Goal: Task Accomplishment & Management: Complete application form

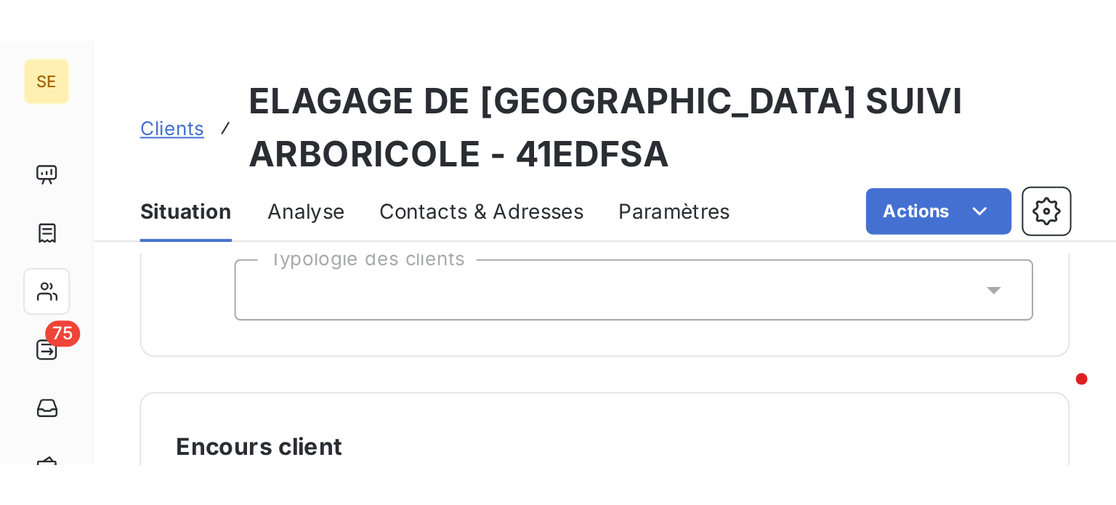
scroll to position [2552, 0]
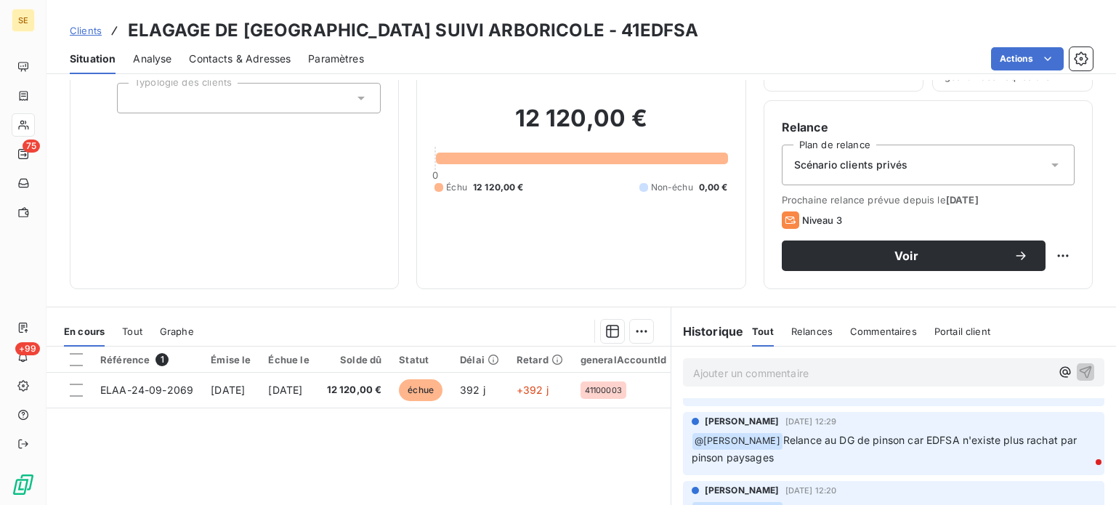
click at [74, 31] on span "Clients" at bounding box center [86, 31] width 32 height 12
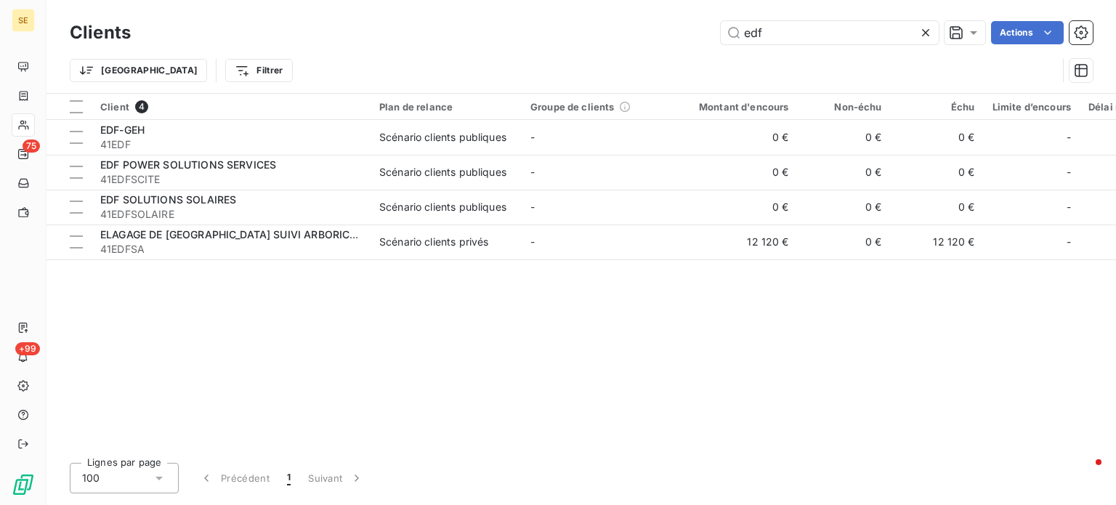
drag, startPoint x: 783, startPoint y: 31, endPoint x: 511, endPoint y: 49, distance: 273.1
click at [511, 49] on div "Clients edf Actions Trier Filtrer" at bounding box center [581, 55] width 1023 height 76
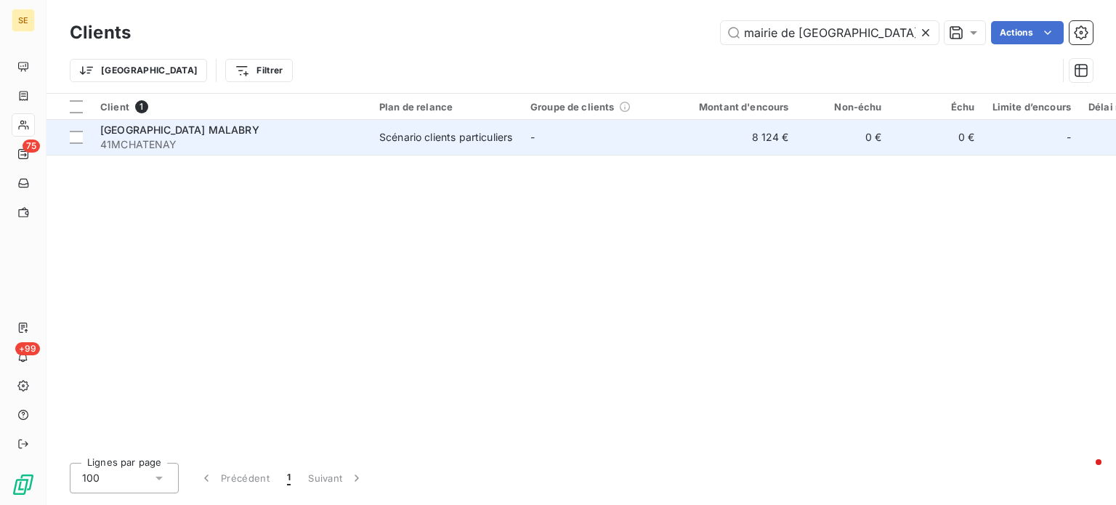
type input "mairie de [GEOGRAPHIC_DATA]"
click at [267, 142] on span "41MCHATENAY" at bounding box center [231, 144] width 262 height 15
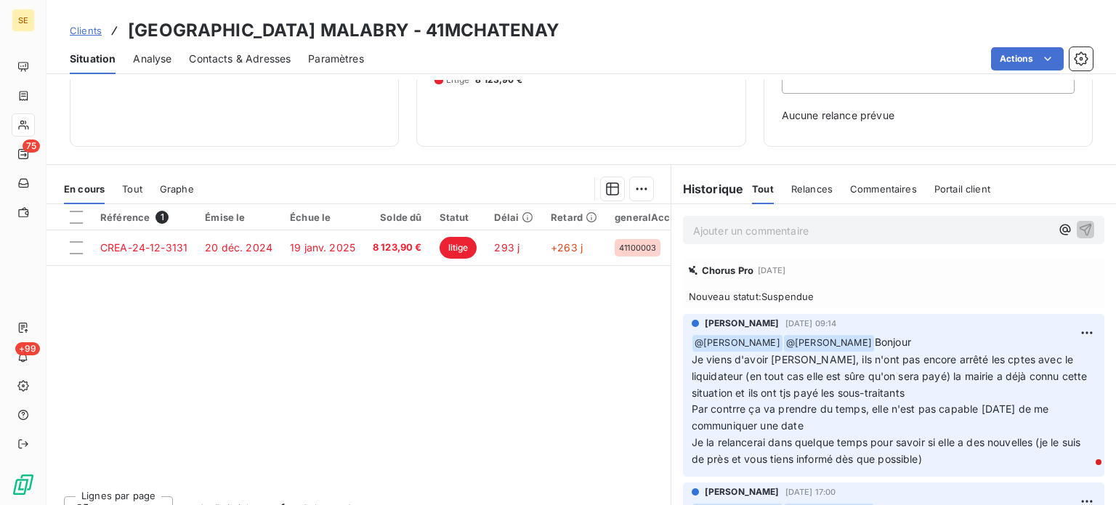
scroll to position [210, 0]
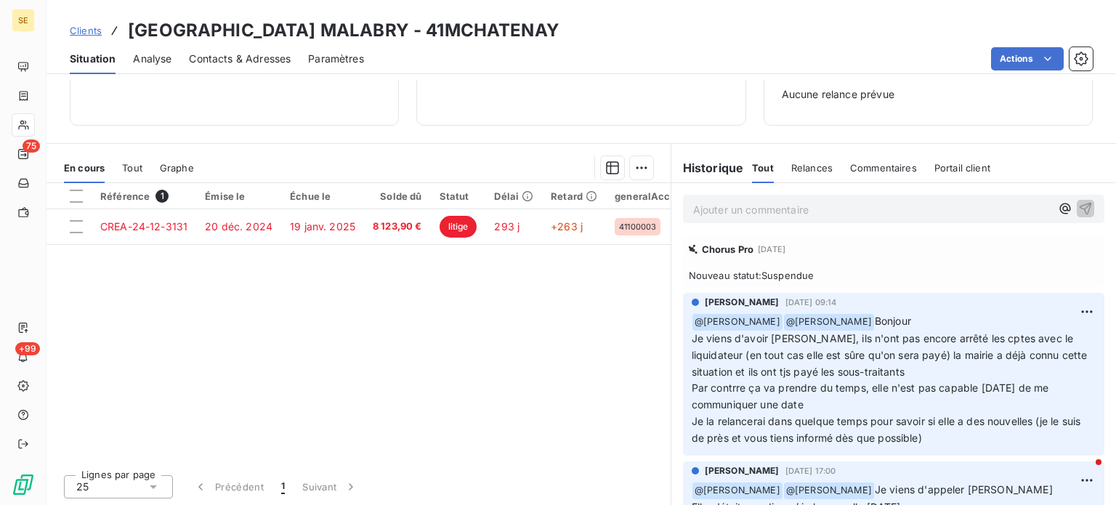
click at [81, 29] on span "Clients" at bounding box center [86, 31] width 32 height 12
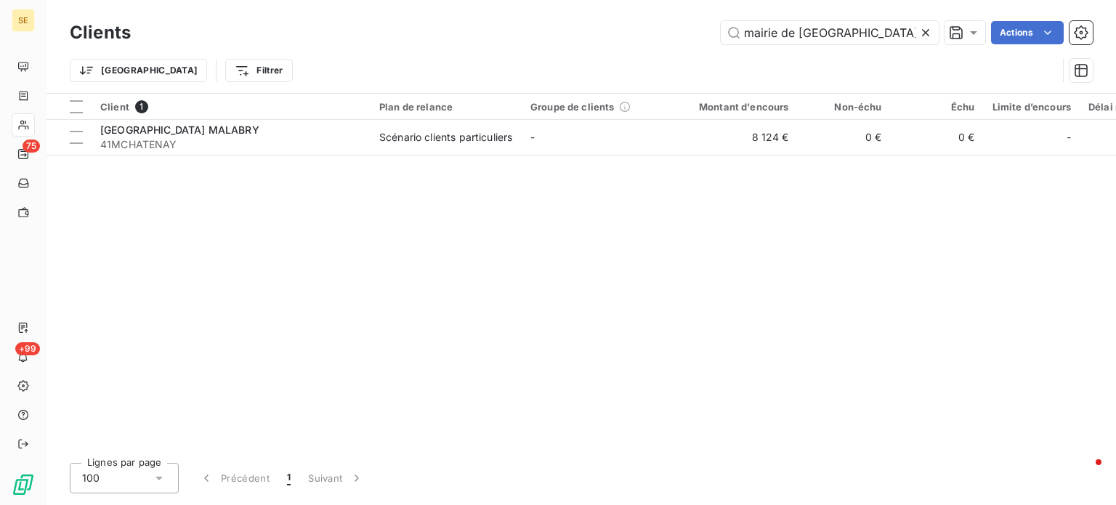
drag, startPoint x: 866, startPoint y: 25, endPoint x: 602, endPoint y: 33, distance: 263.9
click at [602, 33] on div "mairie de chatenay Actions" at bounding box center [620, 32] width 944 height 23
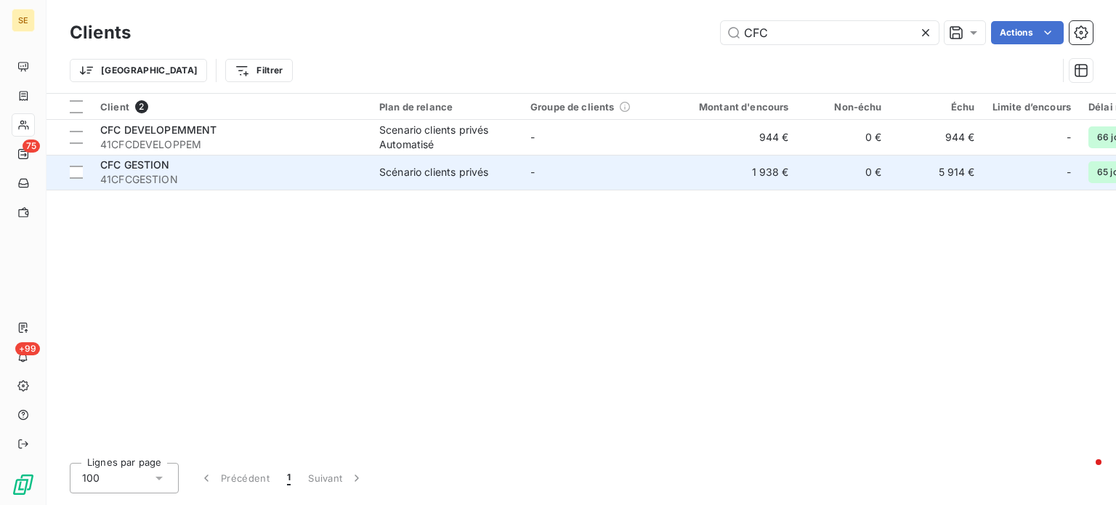
type input "CFC"
click at [154, 161] on span "CFC GESTION" at bounding box center [135, 164] width 70 height 12
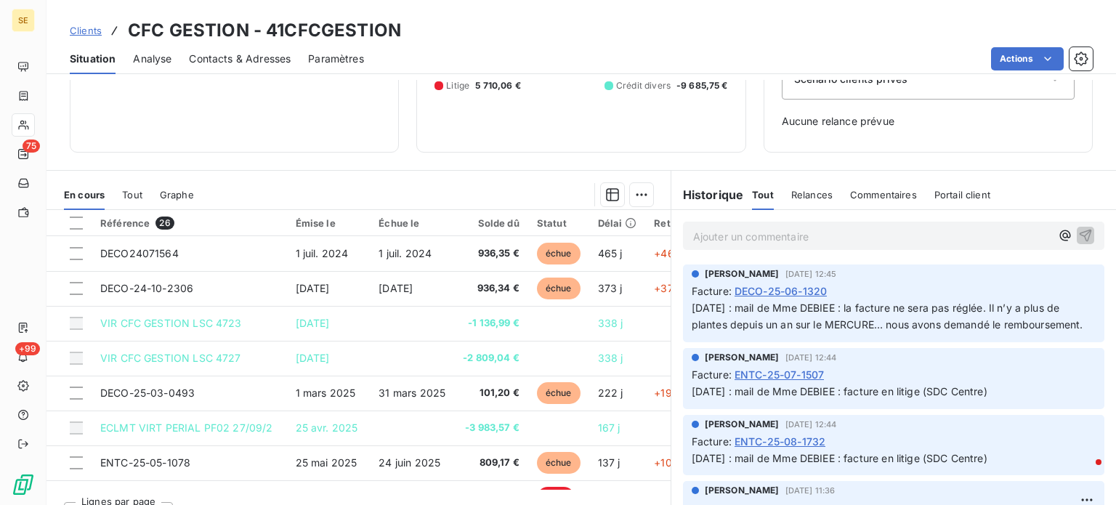
scroll to position [210, 0]
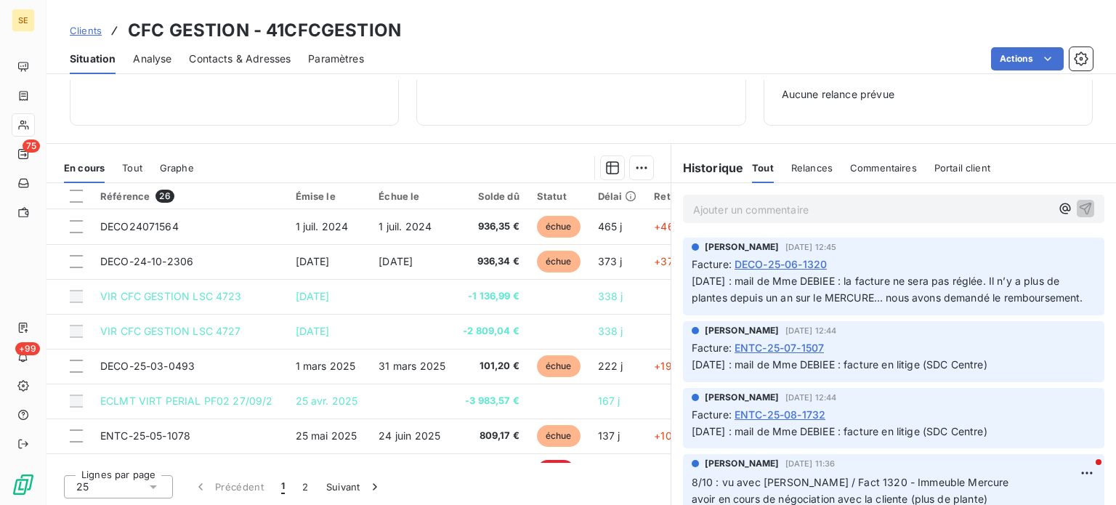
click at [76, 28] on span "Clients" at bounding box center [86, 31] width 32 height 12
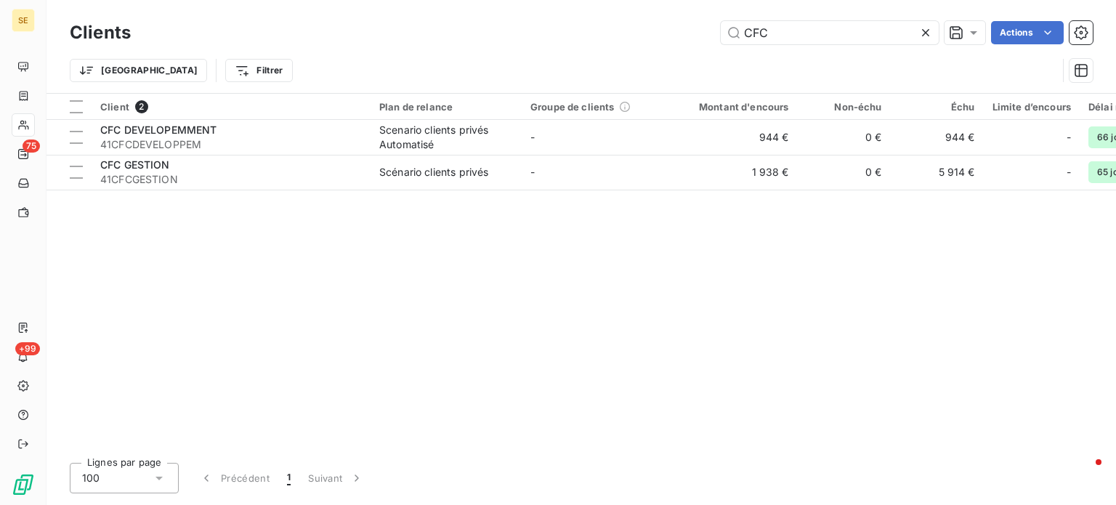
drag, startPoint x: 780, startPoint y: 33, endPoint x: 647, endPoint y: 27, distance: 133.1
click at [647, 27] on div "CFC Actions" at bounding box center [620, 32] width 944 height 23
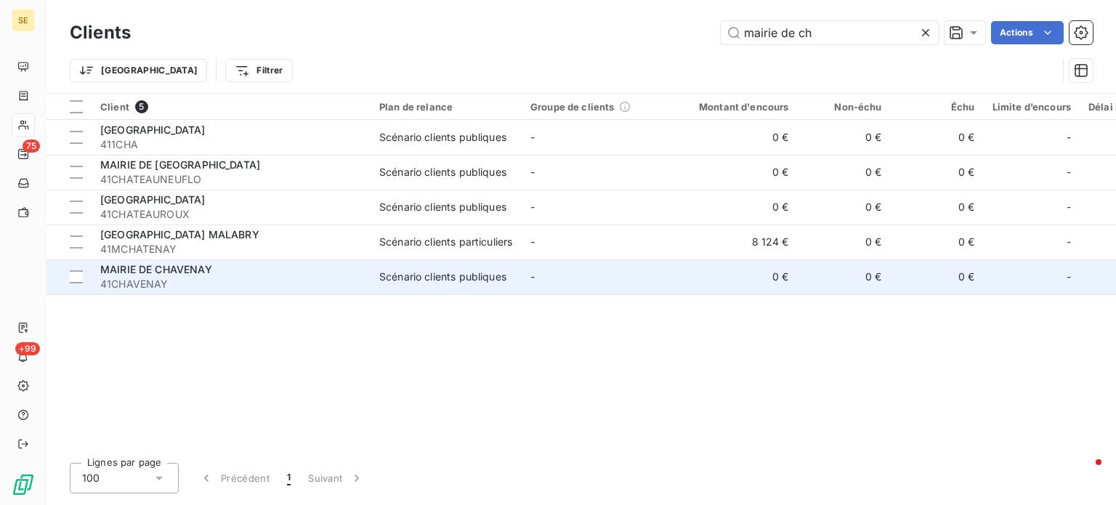
type input "mairie de ch"
click at [266, 275] on div "MAIRIE DE CHAVENAY" at bounding box center [231, 269] width 262 height 15
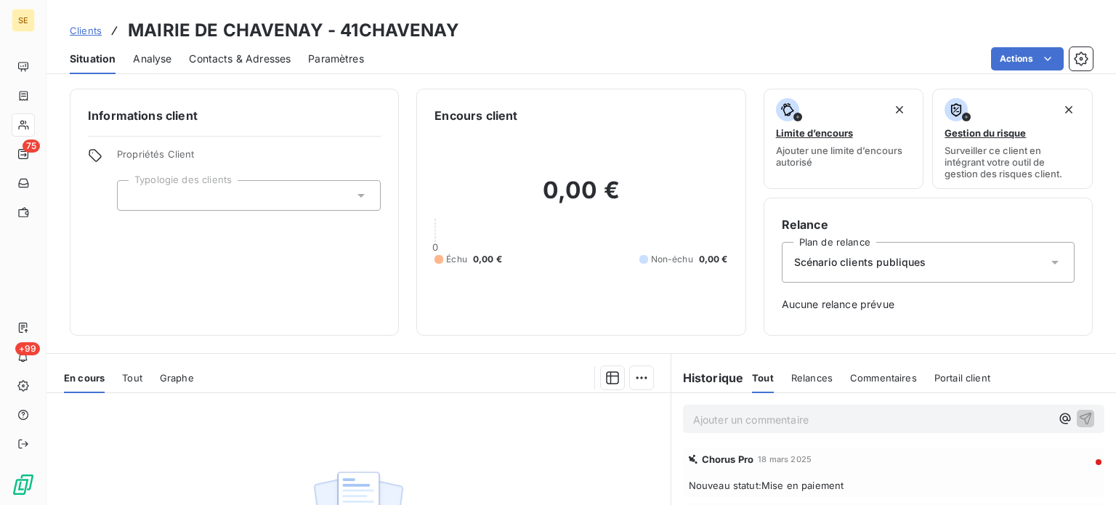
click at [78, 32] on span "Clients" at bounding box center [86, 31] width 32 height 12
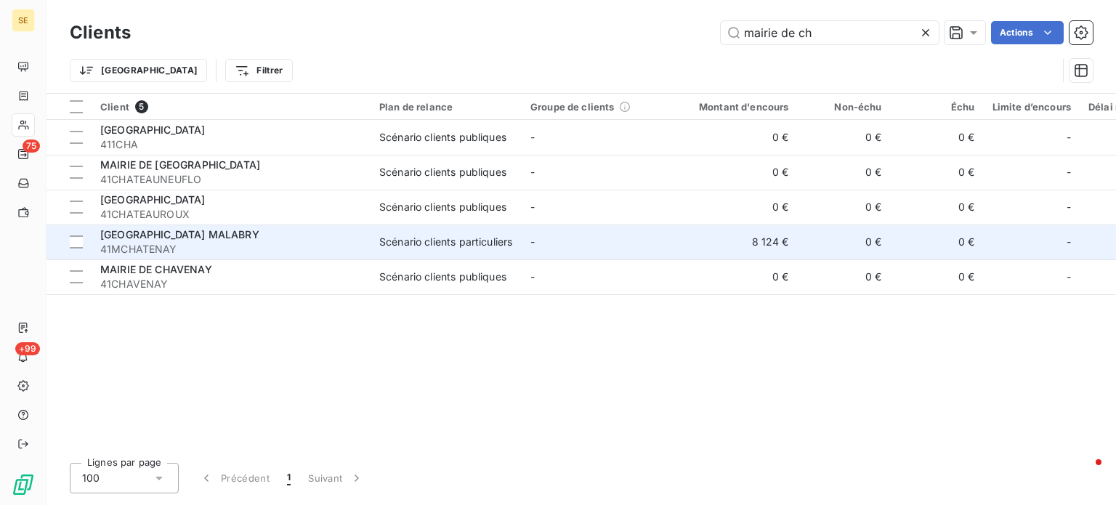
click at [207, 246] on span "41MCHATENAY" at bounding box center [231, 249] width 262 height 15
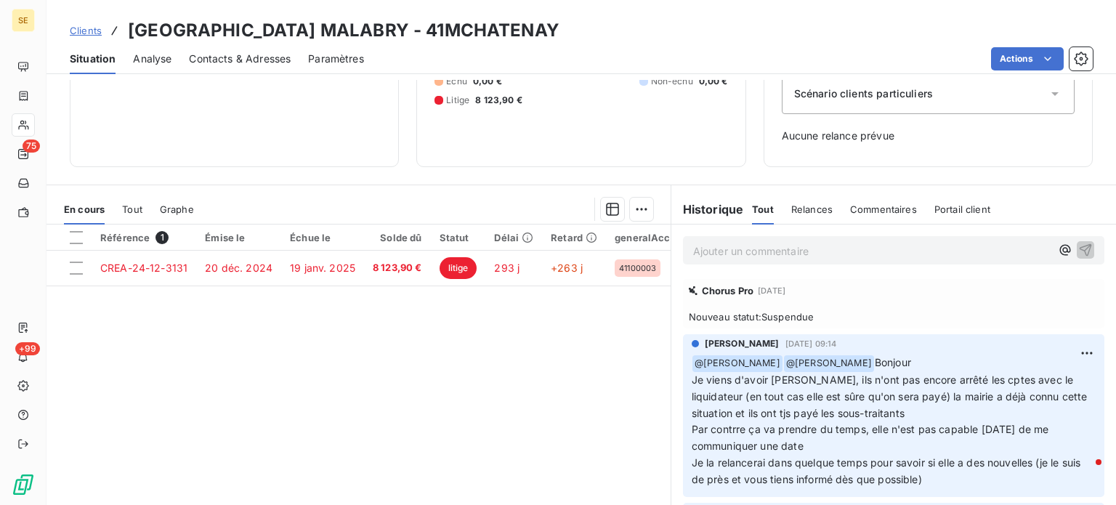
scroll to position [210, 0]
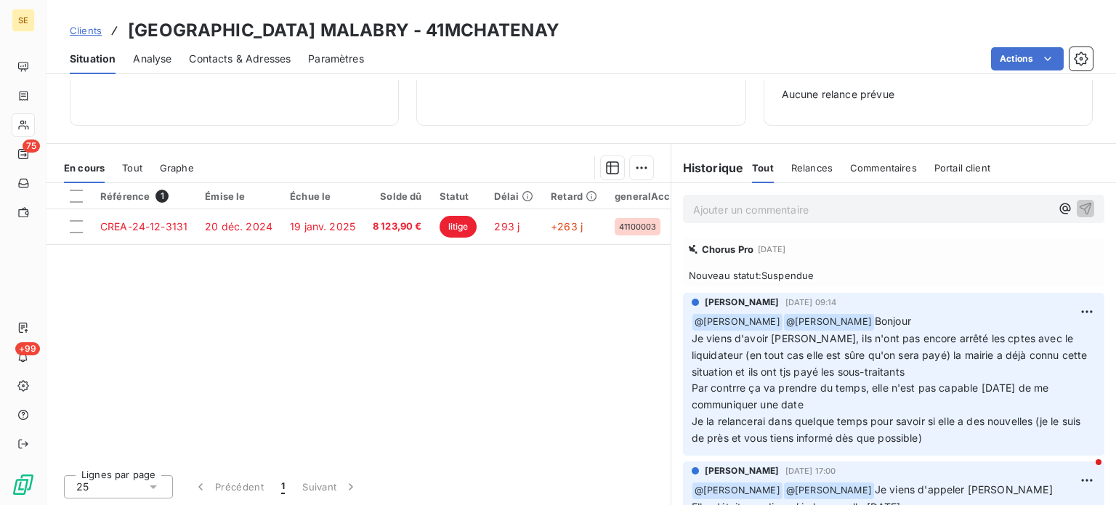
click at [697, 204] on p "Ajouter un commentaire ﻿" at bounding box center [871, 210] width 357 height 18
click at [697, 205] on icon "button" at bounding box center [1085, 208] width 15 height 15
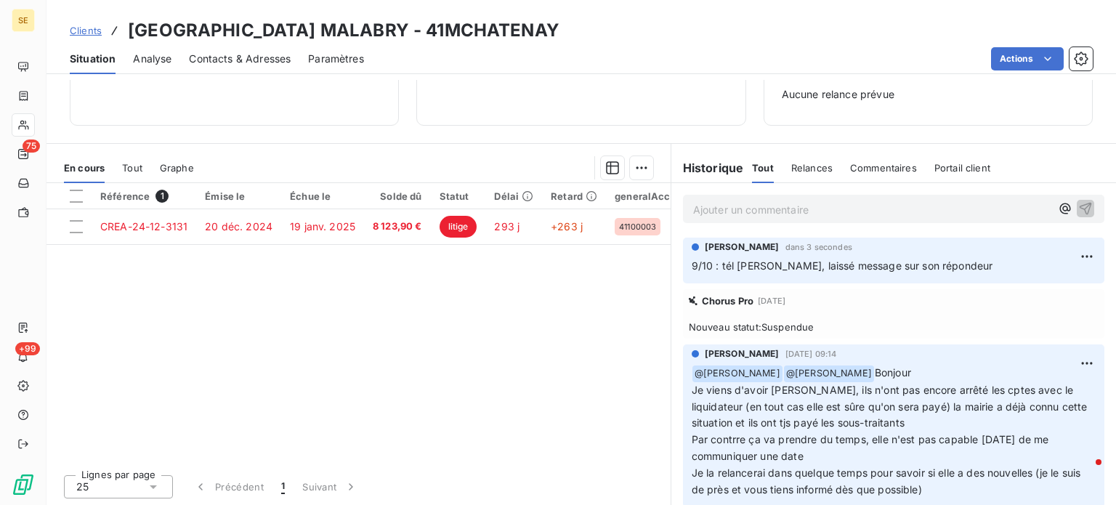
click at [78, 31] on span "Clients" at bounding box center [86, 31] width 32 height 12
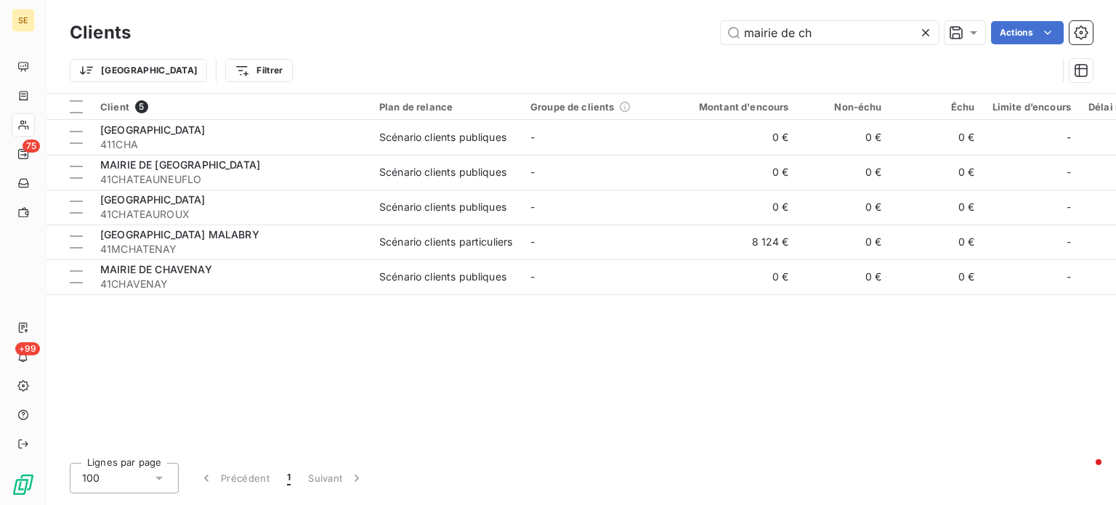
drag, startPoint x: 679, startPoint y: 20, endPoint x: 509, endPoint y: 25, distance: 169.4
click at [509, 25] on div "mairie de ch Actions" at bounding box center [620, 32] width 944 height 23
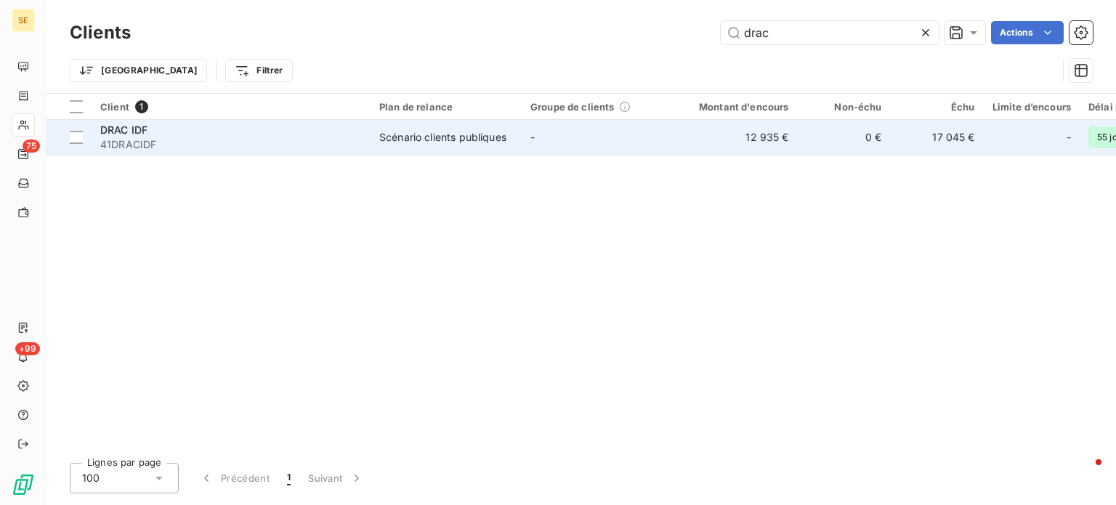
type input "drac"
click at [190, 140] on span "41DRACIDF" at bounding box center [231, 144] width 262 height 15
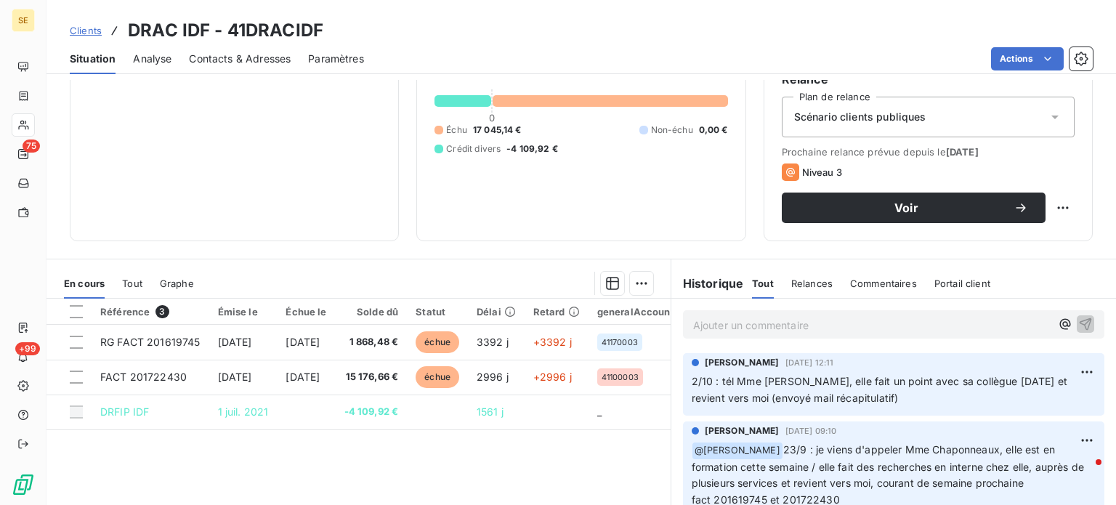
scroll to position [73, 0]
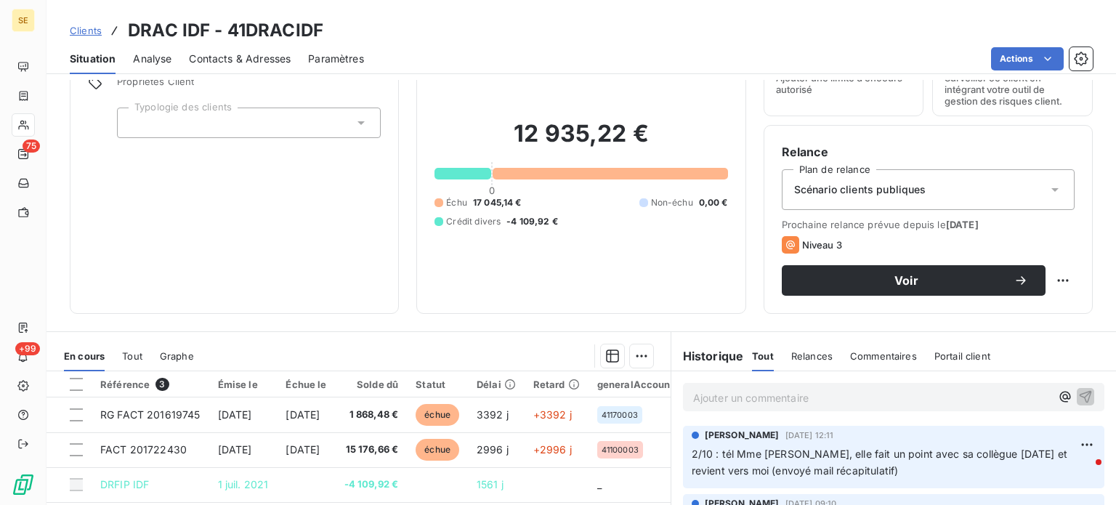
click at [697, 287] on p "Ajouter un commentaire ﻿" at bounding box center [871, 398] width 357 height 18
click at [697, 287] on icon "button" at bounding box center [1085, 396] width 15 height 15
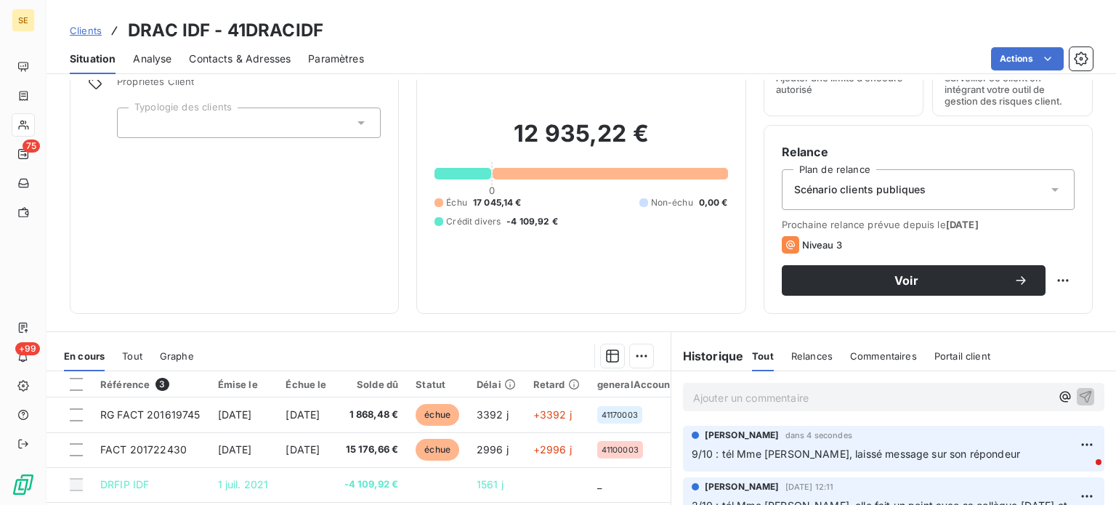
click at [81, 31] on span "Clients" at bounding box center [86, 31] width 32 height 12
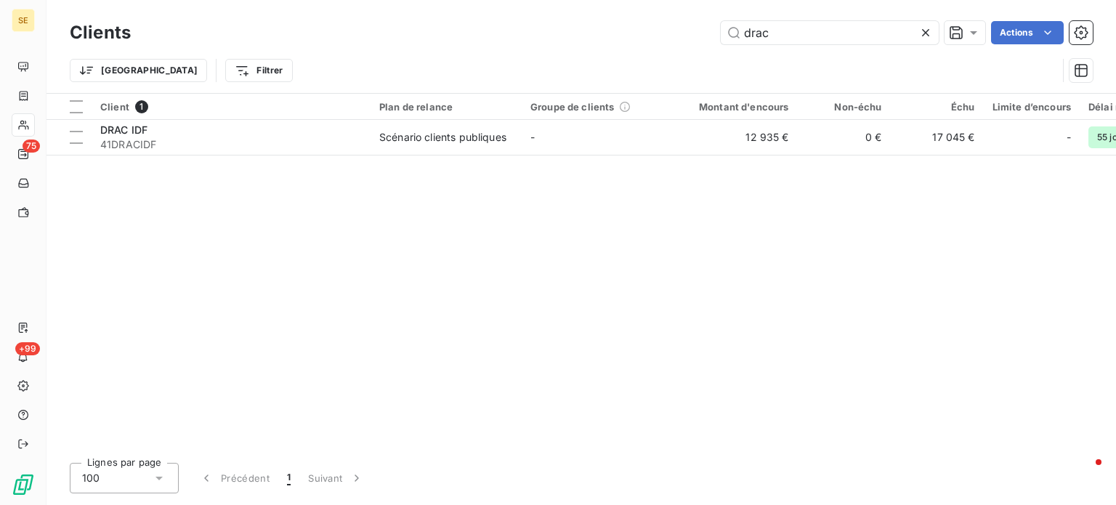
drag, startPoint x: 780, startPoint y: 33, endPoint x: 619, endPoint y: 28, distance: 161.3
click at [619, 28] on div "drac Actions" at bounding box center [620, 32] width 944 height 23
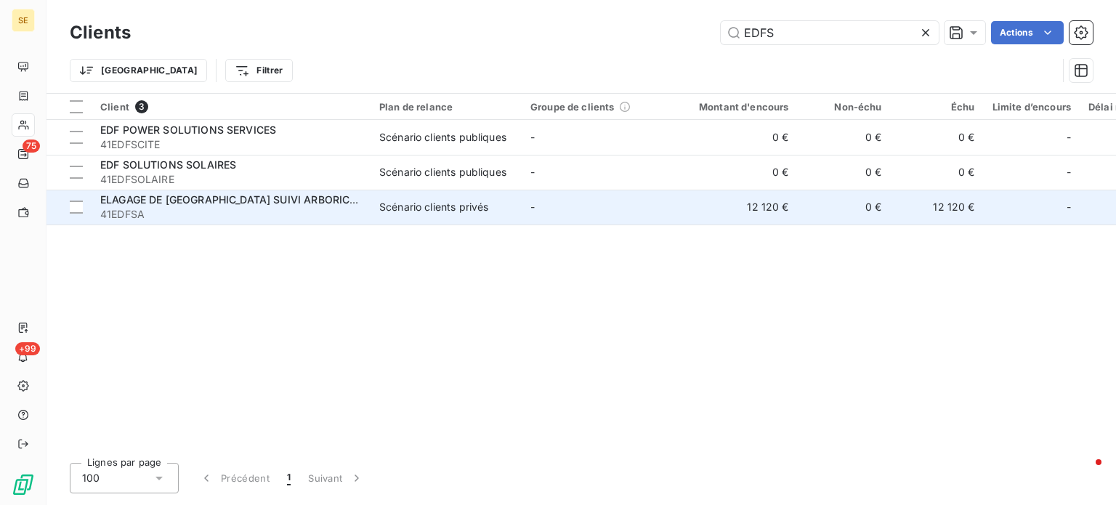
type input "EDFS"
click at [232, 197] on span "ELAGAGE DE [GEOGRAPHIC_DATA] SUIVI ARBORICOLE" at bounding box center [235, 199] width 270 height 12
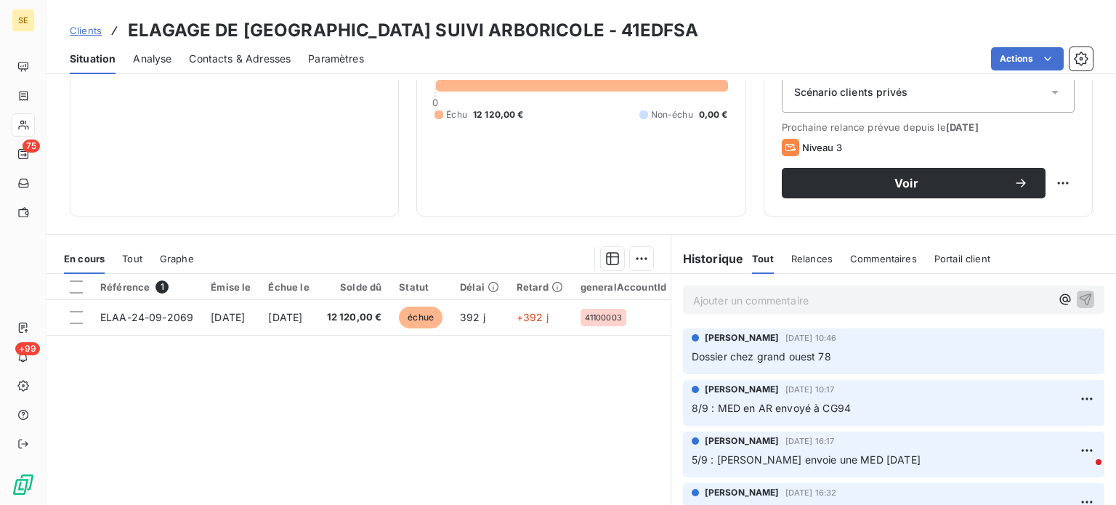
scroll to position [262, 0]
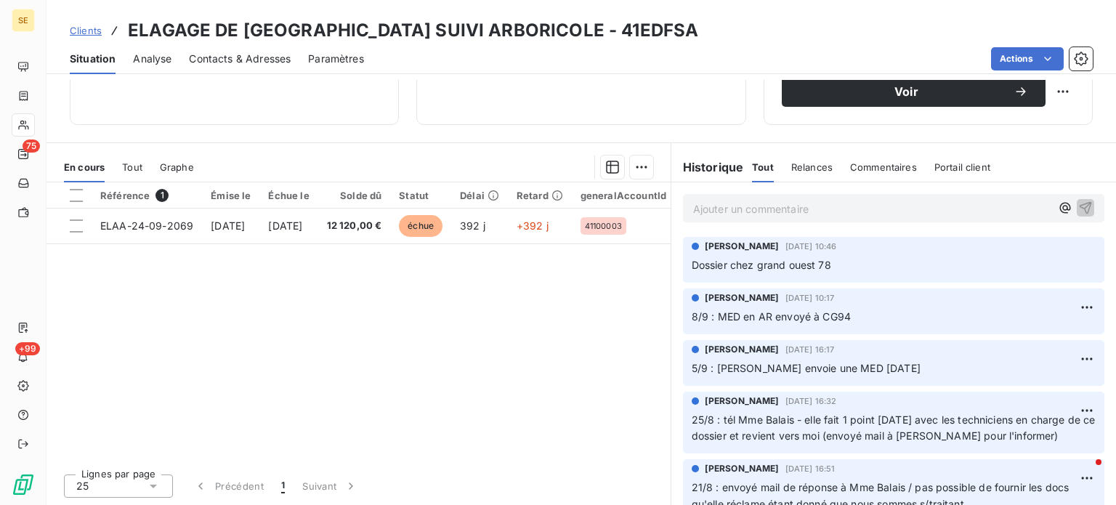
click at [697, 203] on p "Ajouter un commentaire ﻿" at bounding box center [871, 209] width 357 height 18
click at [697, 204] on icon "button" at bounding box center [1085, 207] width 15 height 15
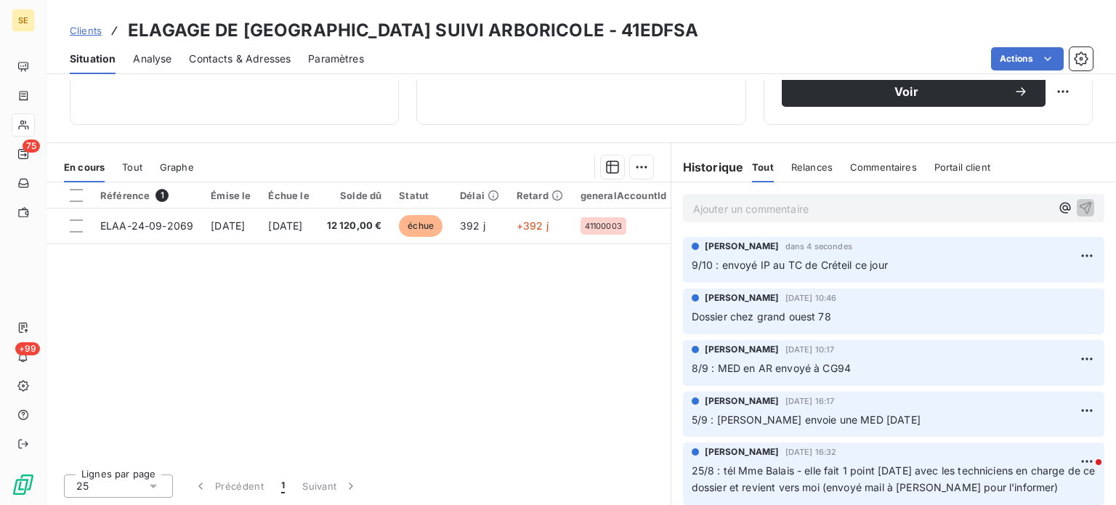
click at [84, 29] on span "Clients" at bounding box center [86, 31] width 32 height 12
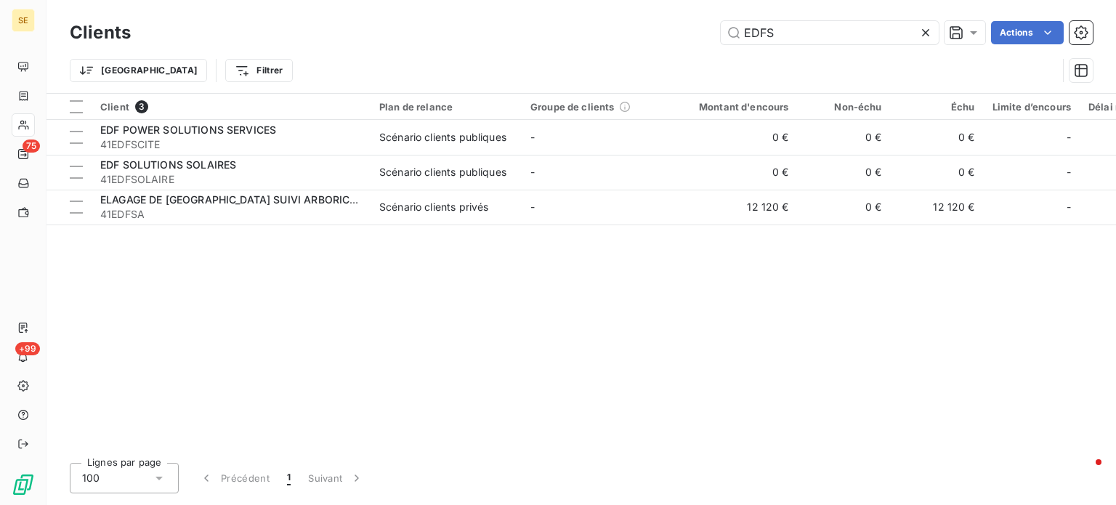
drag, startPoint x: 737, startPoint y: 28, endPoint x: 640, endPoint y: 23, distance: 97.5
click at [653, 23] on div "EDFS Actions" at bounding box center [620, 32] width 944 height 23
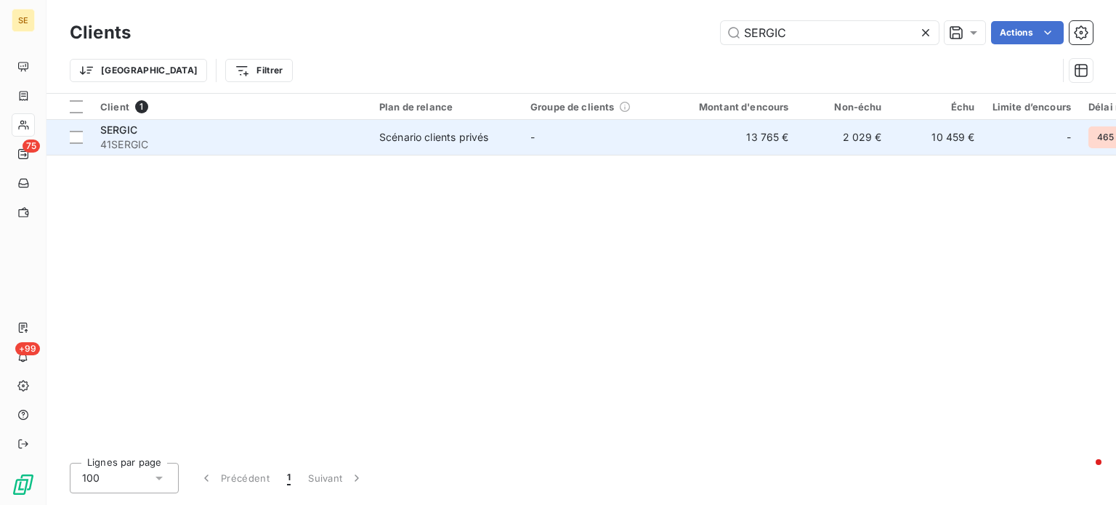
type input "SERGIC"
click at [344, 140] on span "41SERGIC" at bounding box center [231, 144] width 262 height 15
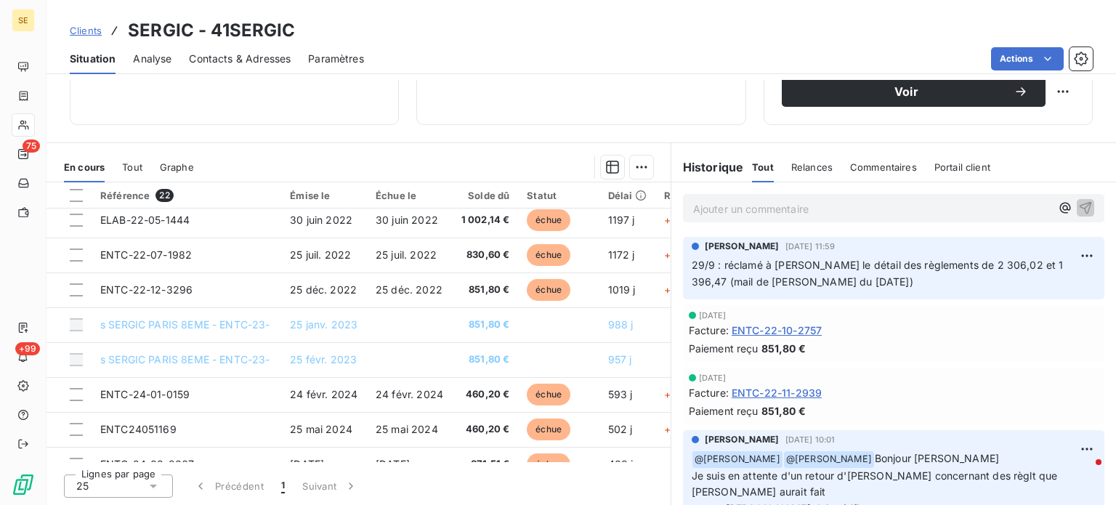
click at [84, 28] on span "Clients" at bounding box center [86, 31] width 32 height 12
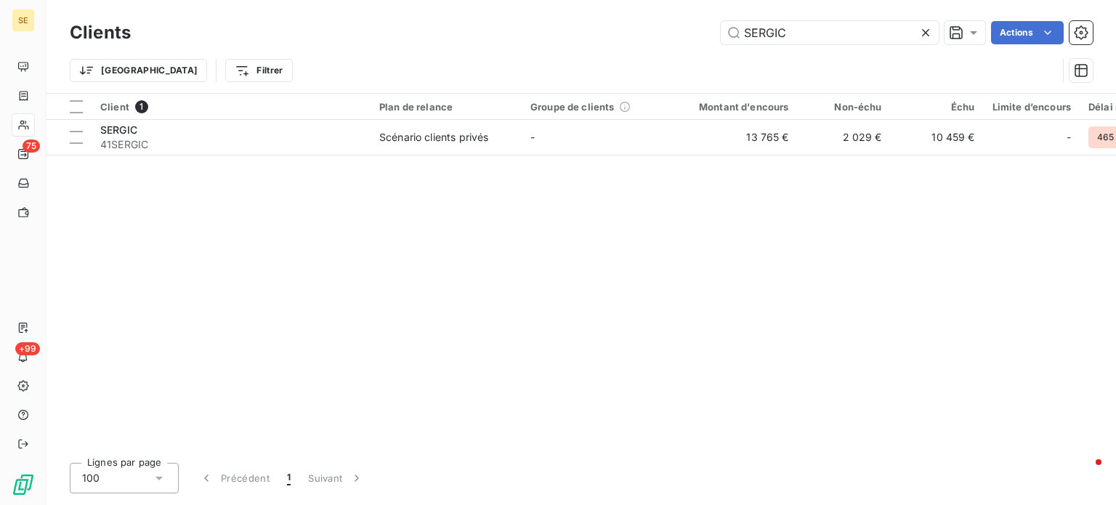
drag, startPoint x: 824, startPoint y: 34, endPoint x: 454, endPoint y: 40, distance: 369.9
click at [477, 39] on div "SERGIC Actions" at bounding box center [620, 32] width 944 height 23
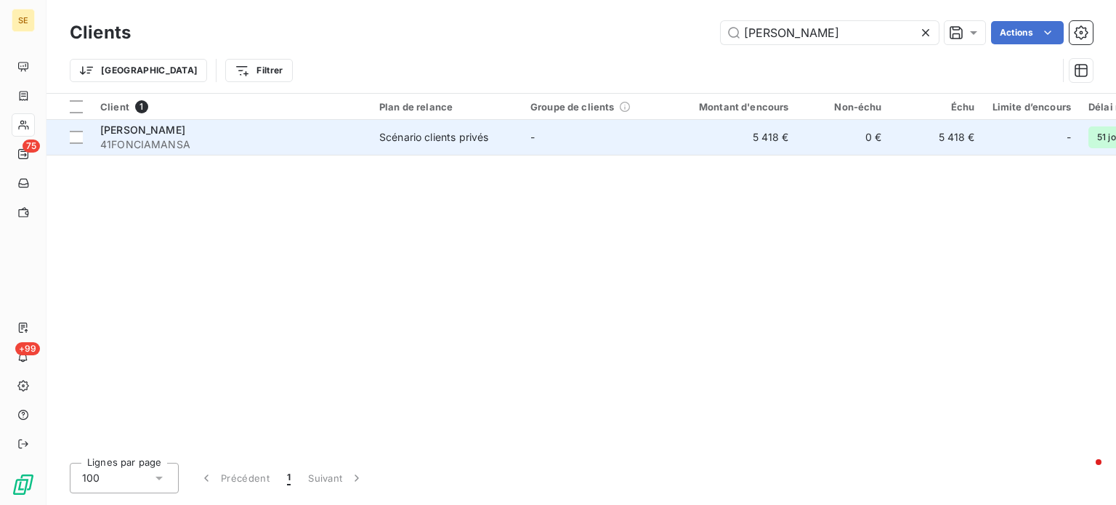
type input "[PERSON_NAME]"
click at [161, 137] on span "41FONCIAMANSA" at bounding box center [231, 144] width 262 height 15
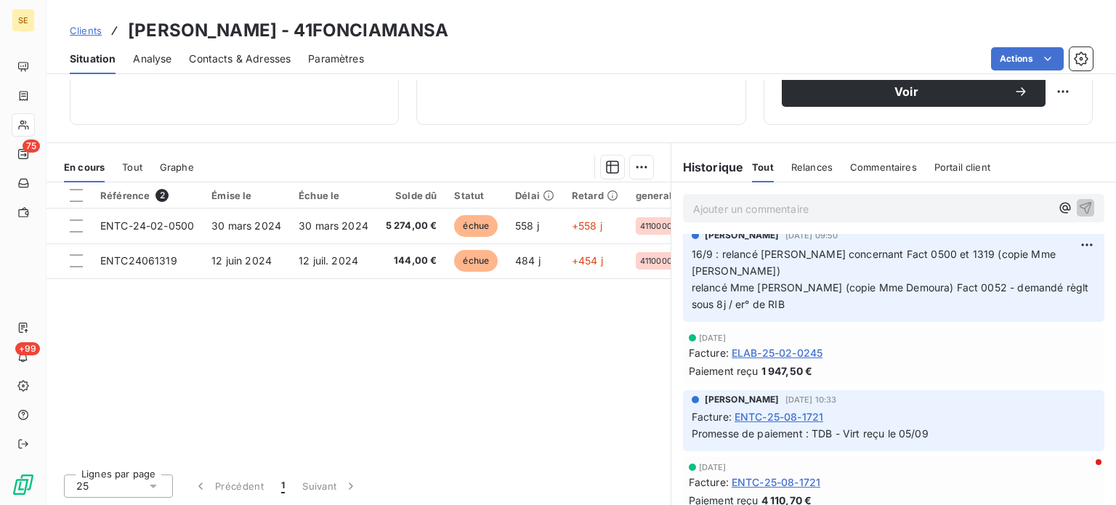
scroll to position [363, 0]
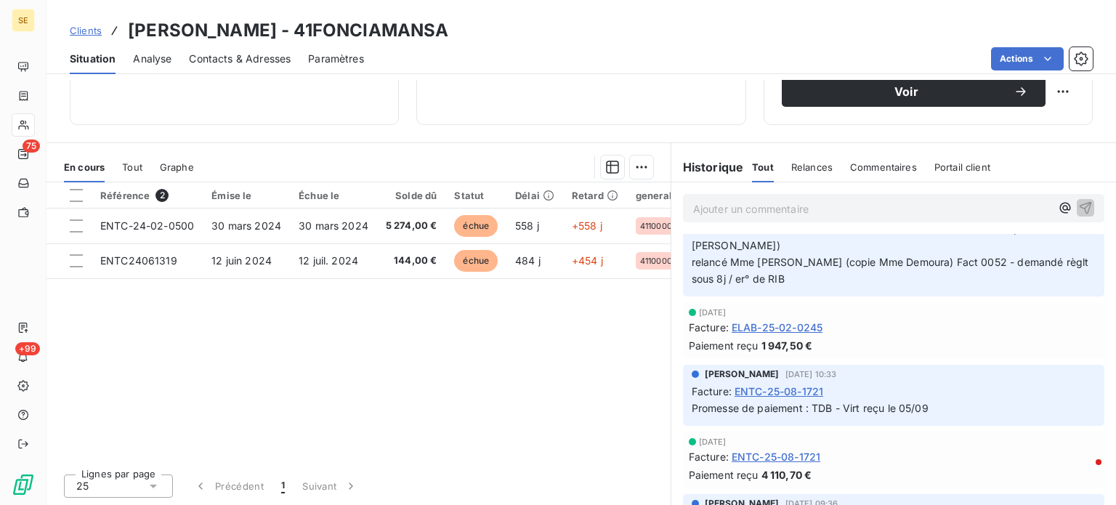
click at [697, 211] on p "Ajouter un commentaire ﻿" at bounding box center [871, 209] width 357 height 18
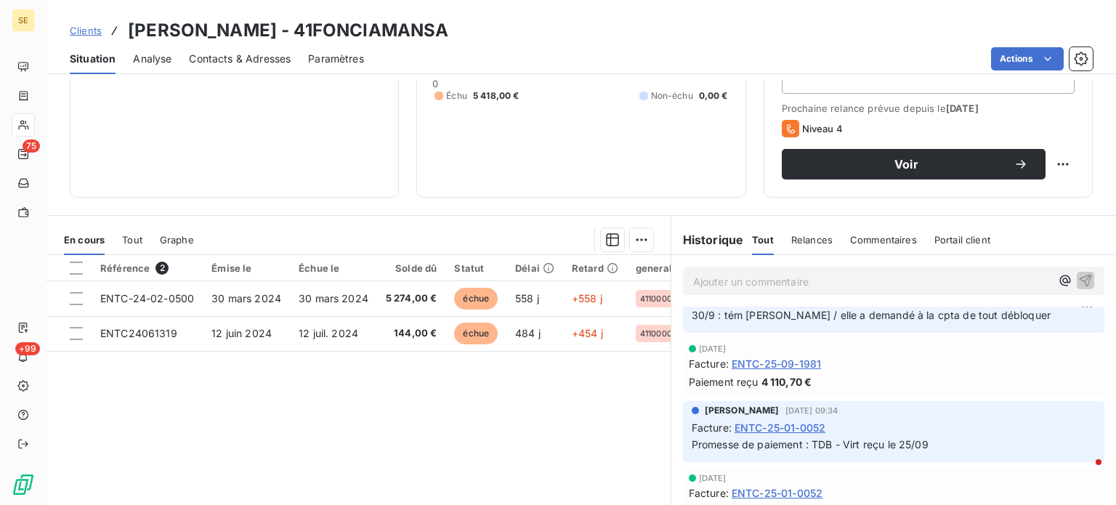
scroll to position [0, 0]
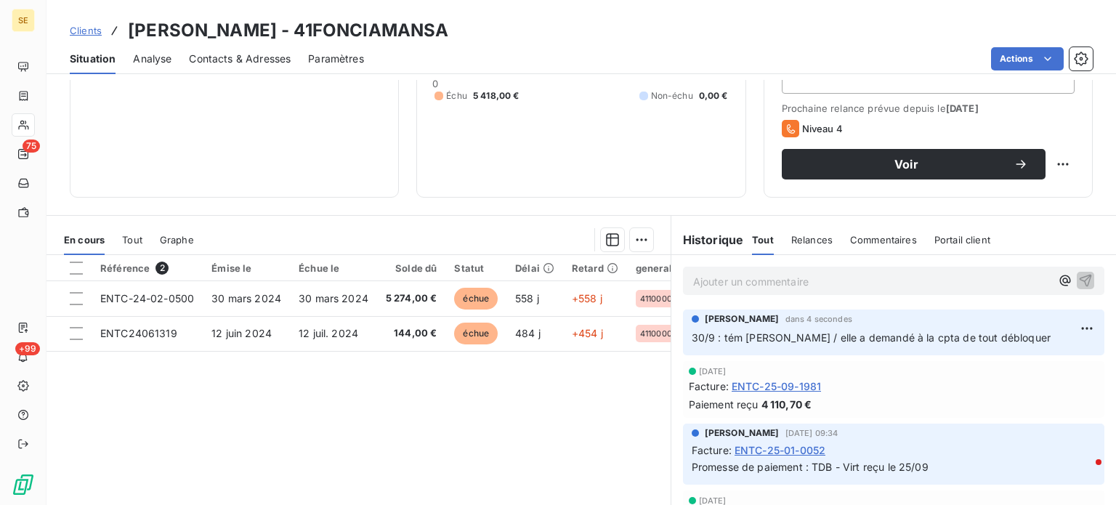
click at [221, 53] on span "Contacts & Adresses" at bounding box center [240, 59] width 102 height 15
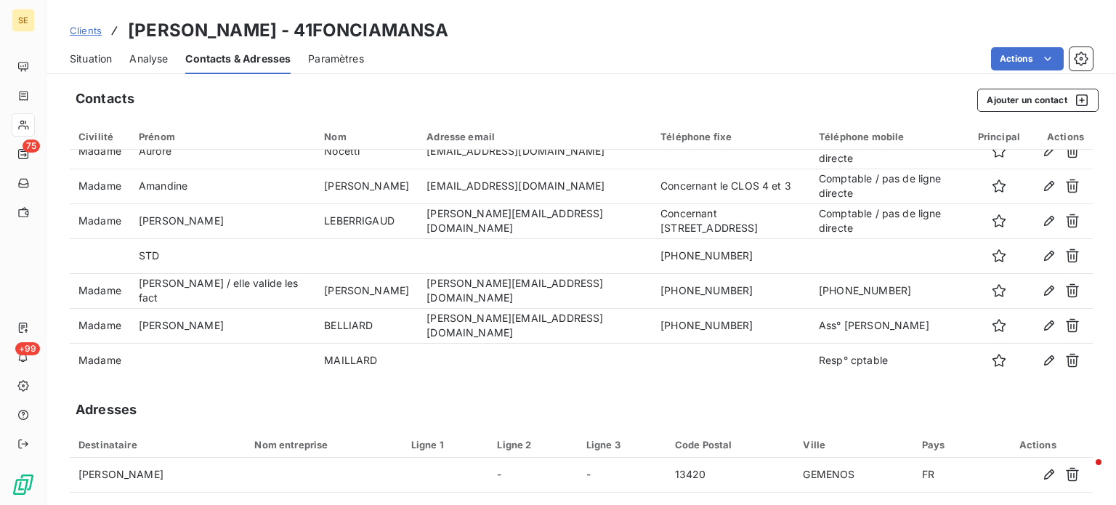
scroll to position [227, 0]
click at [78, 32] on span "Clients" at bounding box center [86, 31] width 32 height 12
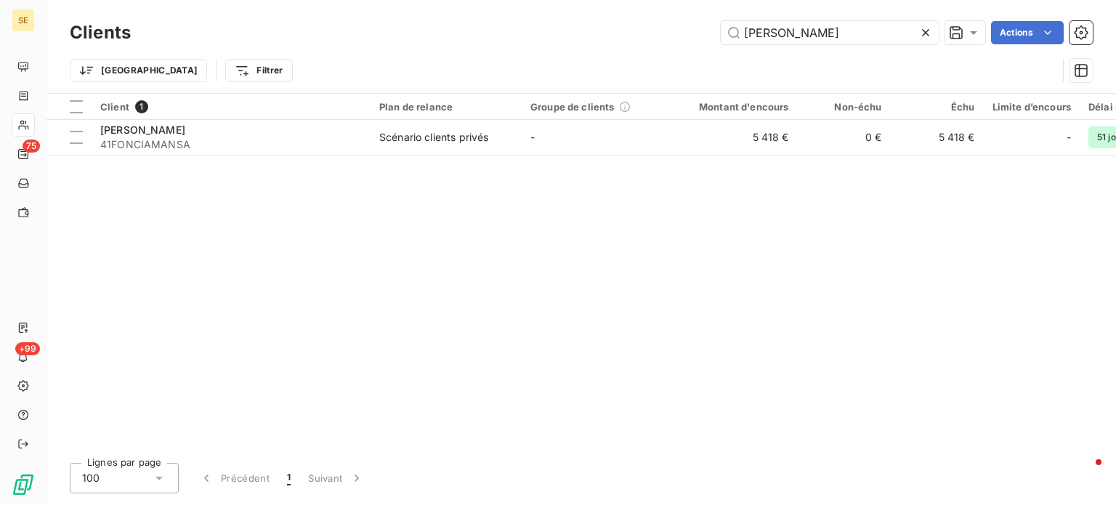
drag, startPoint x: 857, startPoint y: 31, endPoint x: 480, endPoint y: 35, distance: 377.8
click at [486, 33] on div "foncia mansart Actions" at bounding box center [620, 32] width 944 height 23
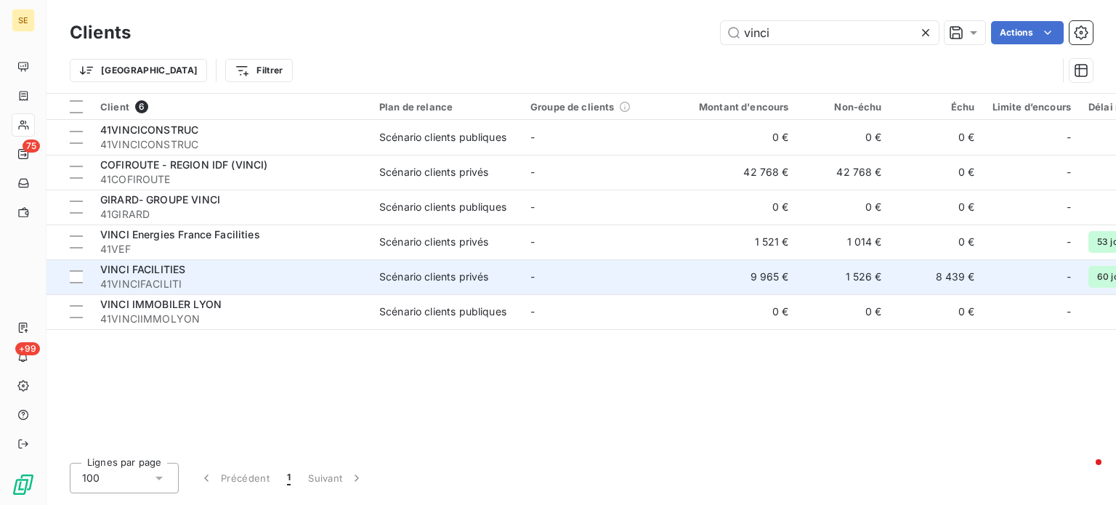
type input "vinci"
click at [212, 270] on div "VINCI FACILITIES" at bounding box center [231, 269] width 262 height 15
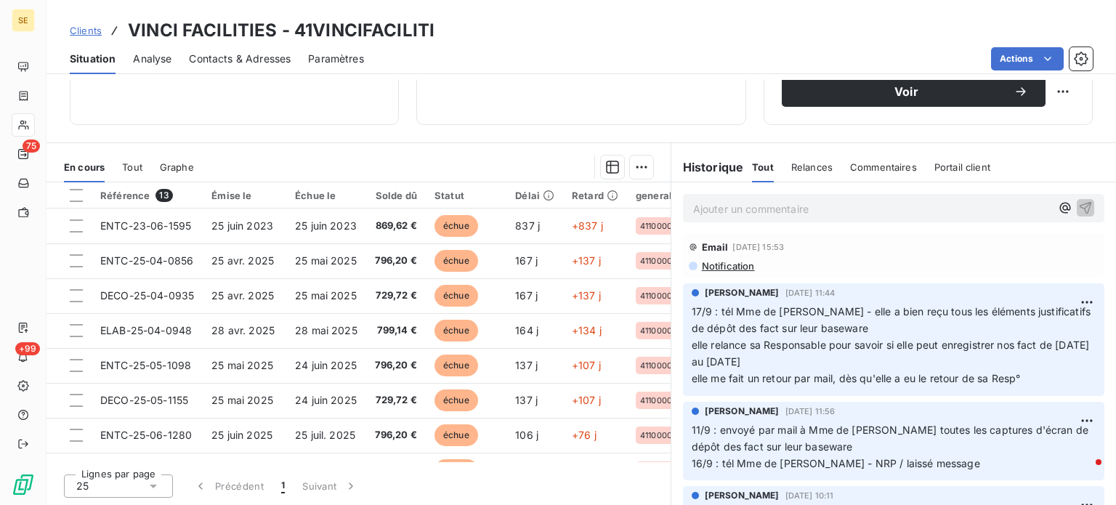
scroll to position [436, 0]
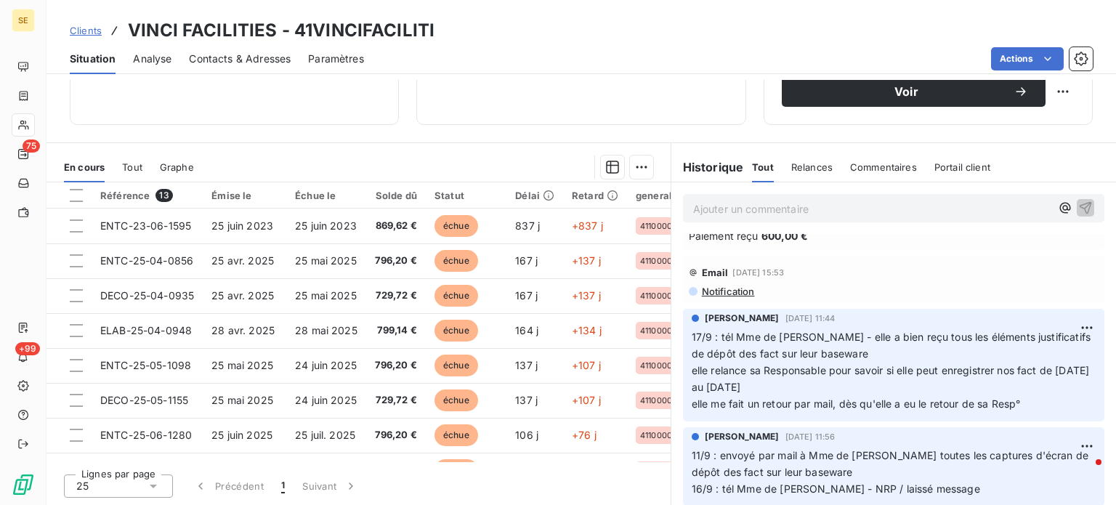
click at [697, 287] on span "Notification" at bounding box center [727, 292] width 54 height 12
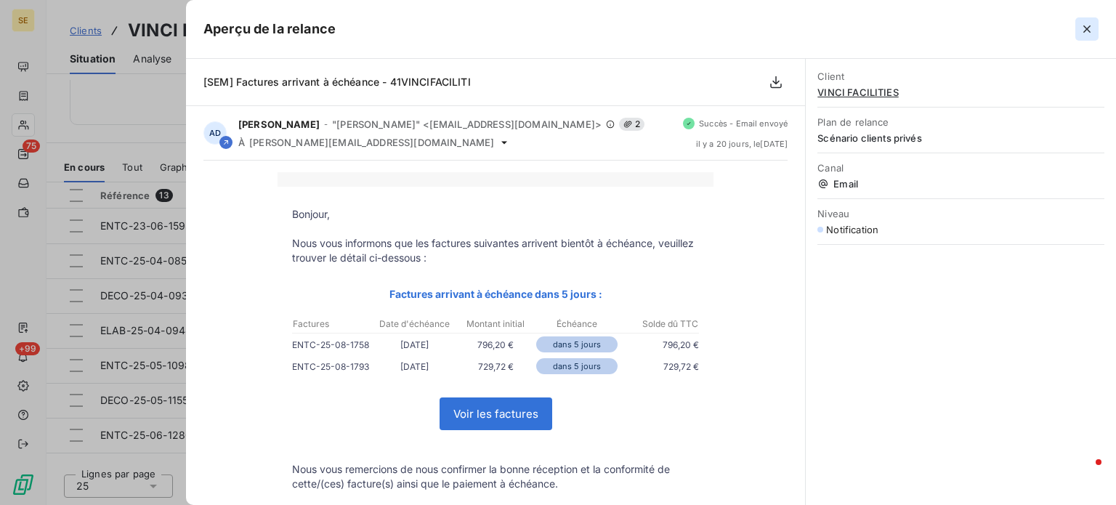
click at [697, 30] on icon "button" at bounding box center [1086, 28] width 7 height 7
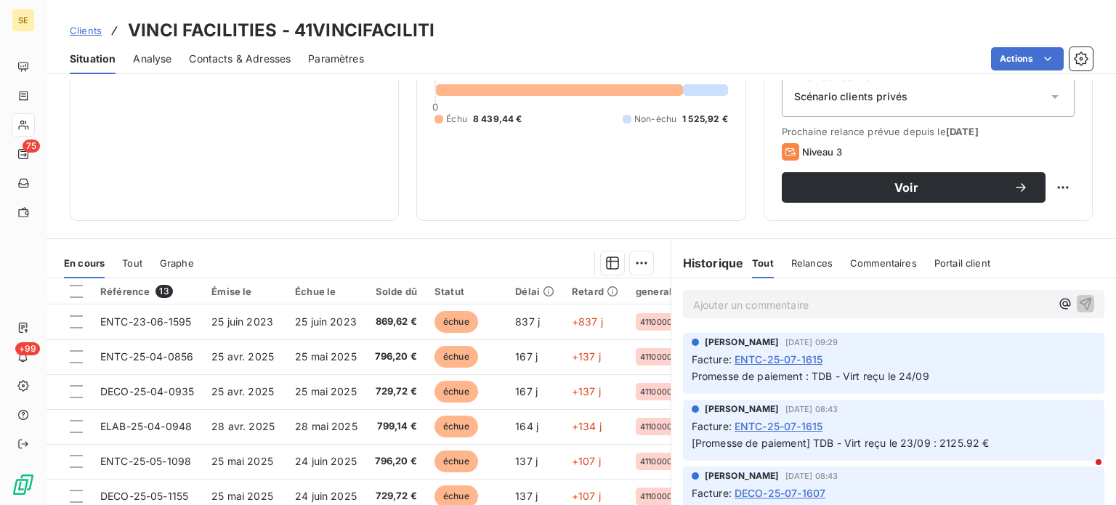
scroll to position [262, 0]
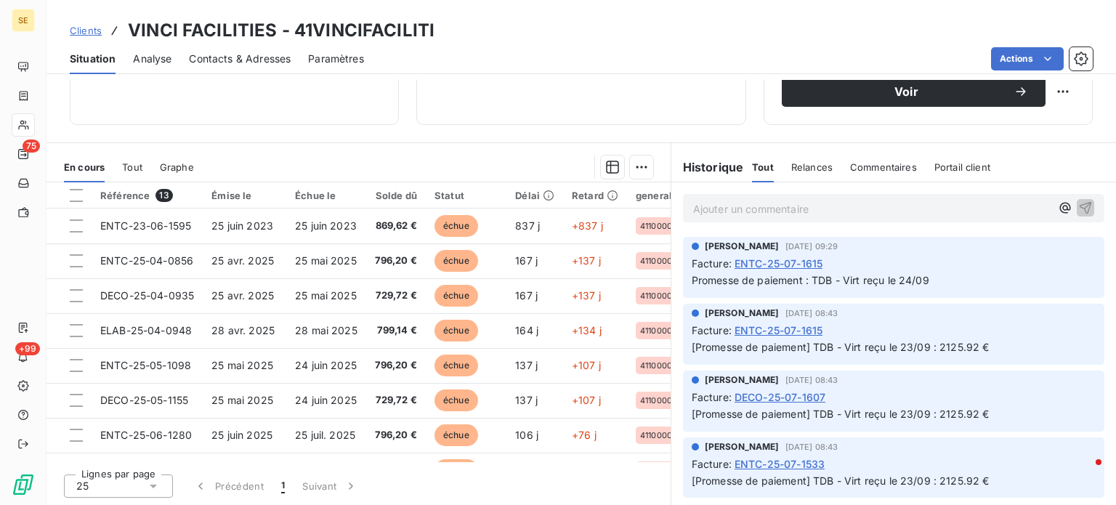
click at [697, 206] on p "Ajouter un commentaire ﻿" at bounding box center [871, 209] width 357 height 18
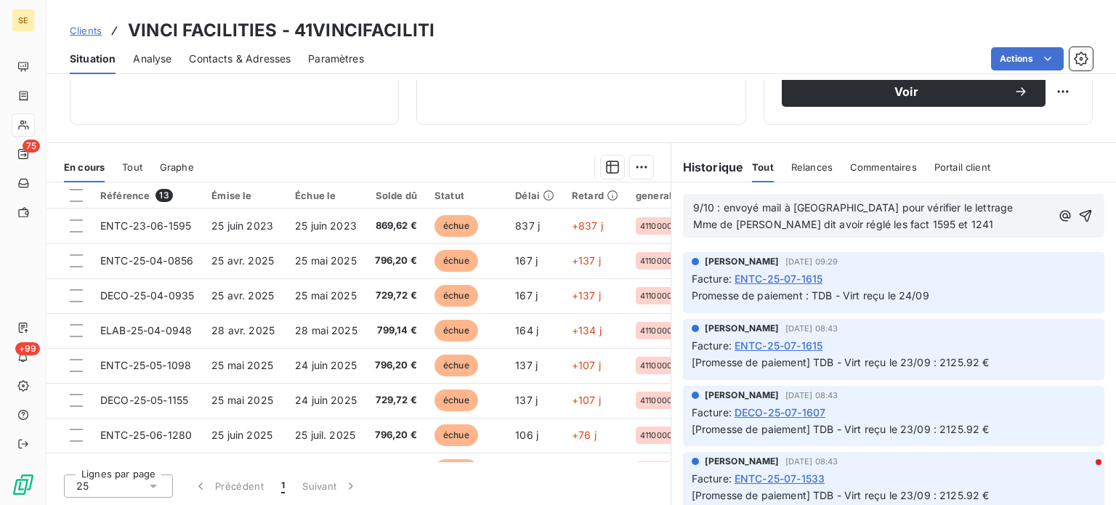
click at [697, 203] on p "9/10 : envoyé mail à [GEOGRAPHIC_DATA] pour vérifier le lettrage Mme de [PERSON…" at bounding box center [871, 216] width 357 height 33
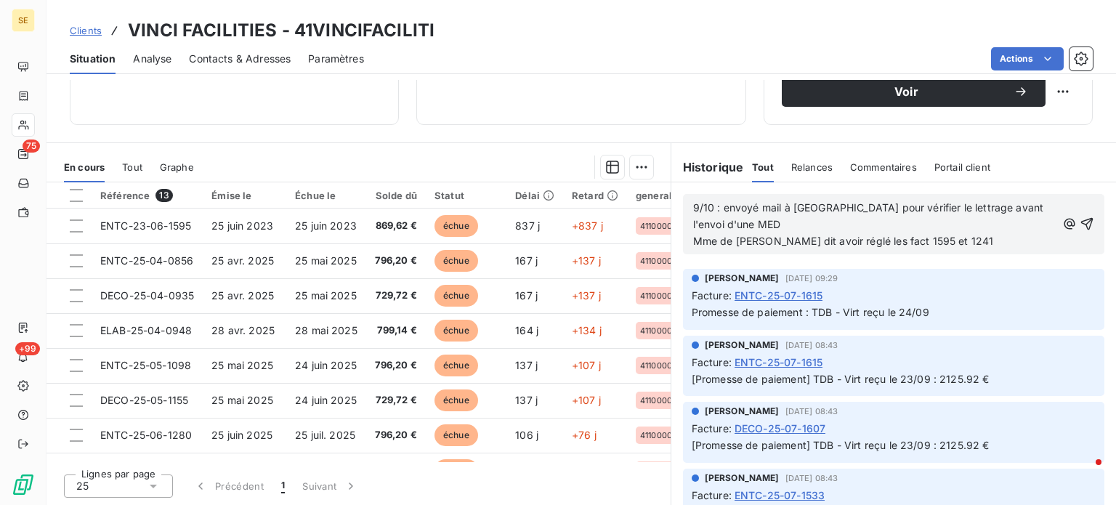
click at [697, 204] on span "9/10 : envoyé mail à [GEOGRAPHIC_DATA] pour vérifier le lettrage avant l'envoi …" at bounding box center [870, 224] width 354 height 46
click at [697, 243] on p "9/10 : envoyé mail à [GEOGRAPHIC_DATA] pour vérifier le lettrage, avant l'envoi…" at bounding box center [874, 225] width 363 height 50
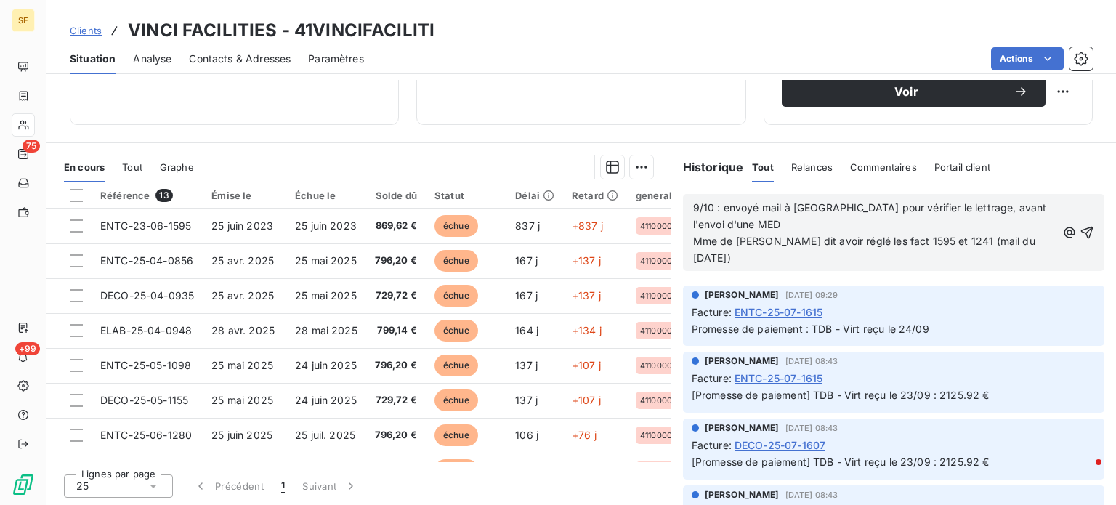
click at [697, 240] on span "9/10 : envoyé mail à [GEOGRAPHIC_DATA] pour vérifier le lettrage, avant l'envoi…" at bounding box center [871, 232] width 357 height 62
click at [697, 225] on icon "button" at bounding box center [1087, 232] width 15 height 15
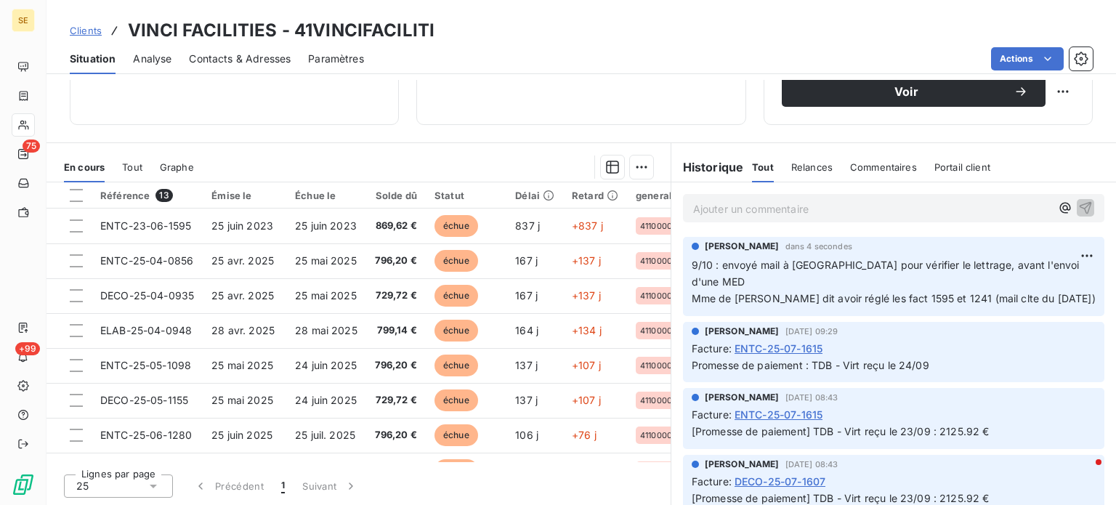
click at [81, 25] on span "Clients" at bounding box center [86, 31] width 32 height 12
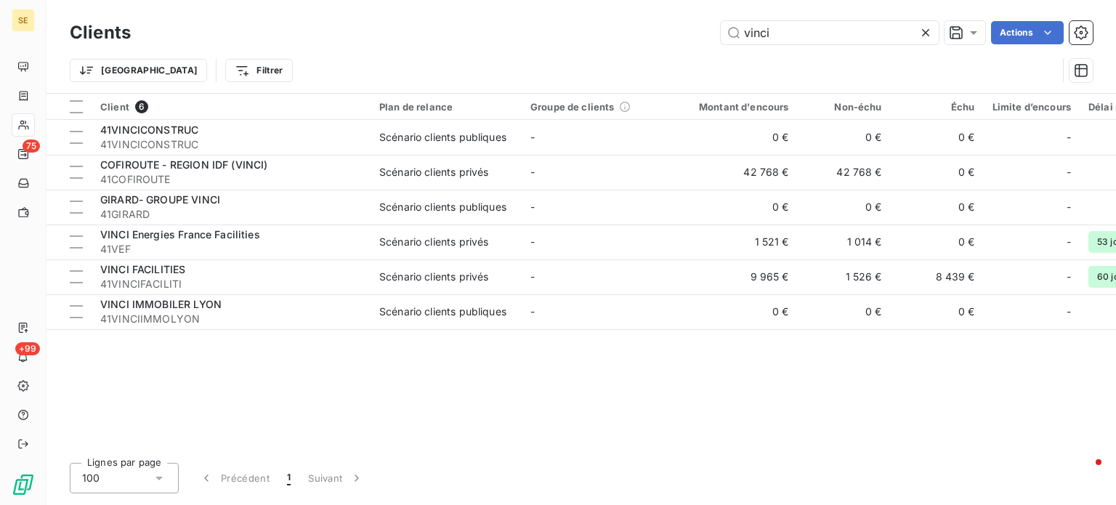
drag, startPoint x: 811, startPoint y: 33, endPoint x: 524, endPoint y: 28, distance: 287.0
click at [559, 26] on div "vinci Actions" at bounding box center [620, 32] width 944 height 23
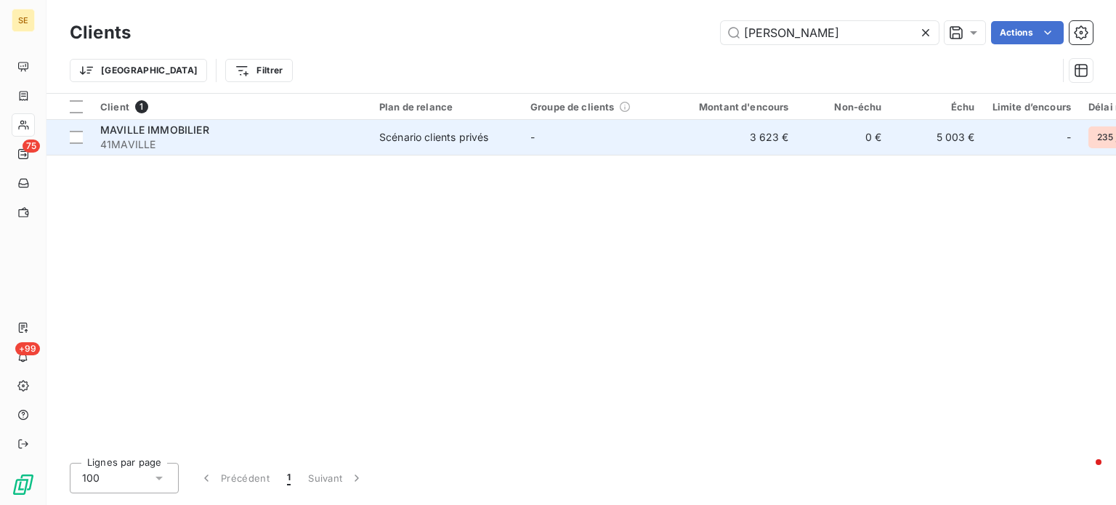
type input "[PERSON_NAME]"
click at [160, 142] on span "41MAVILLE" at bounding box center [231, 144] width 262 height 15
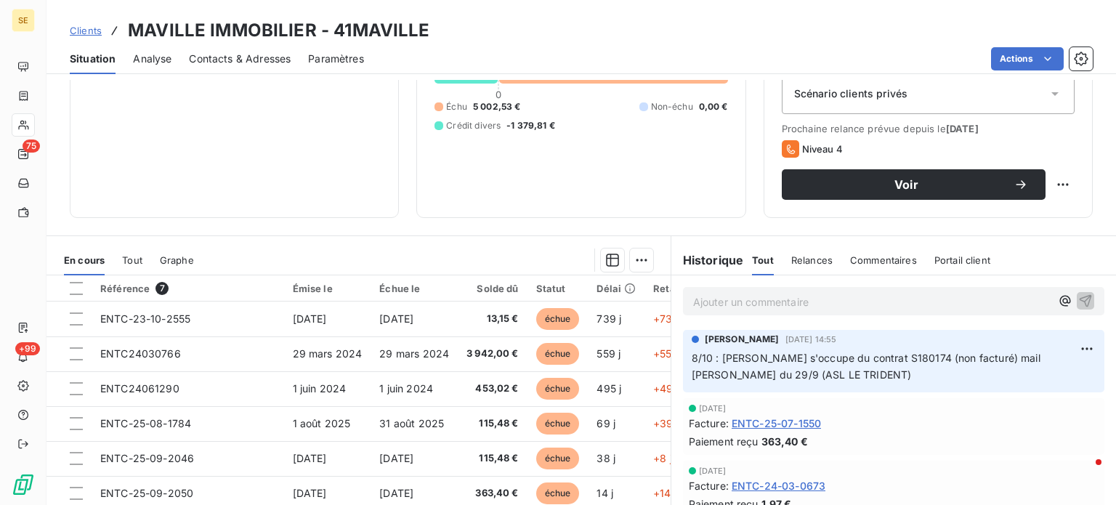
scroll to position [218, 0]
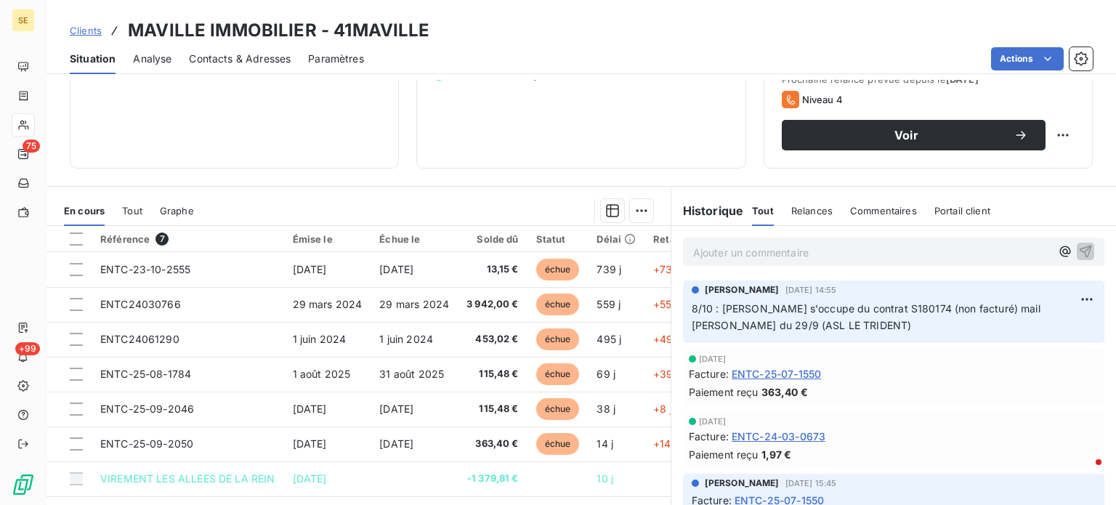
click at [134, 207] on span "Tout" at bounding box center [132, 211] width 20 height 12
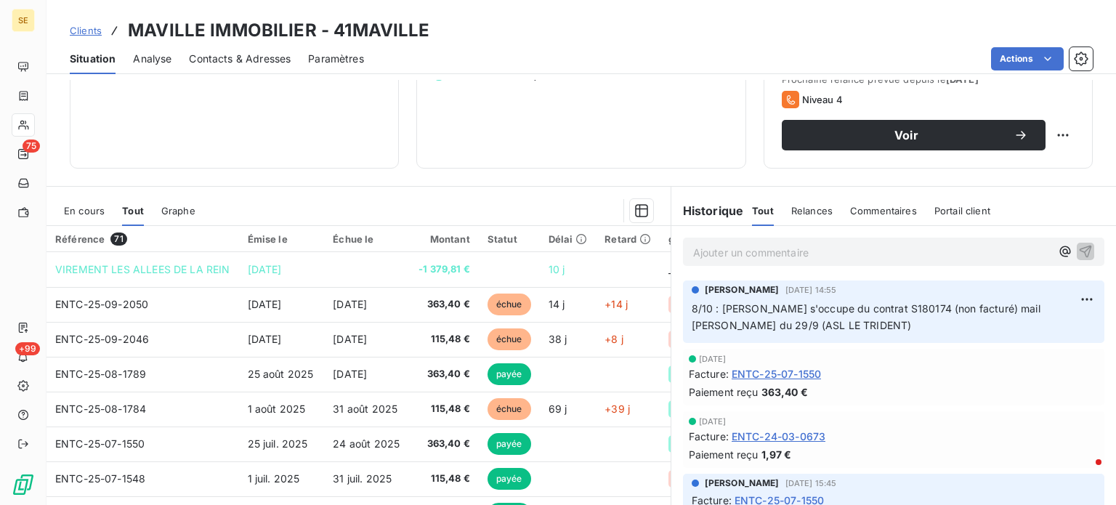
click at [78, 209] on span "En cours" at bounding box center [84, 211] width 41 height 12
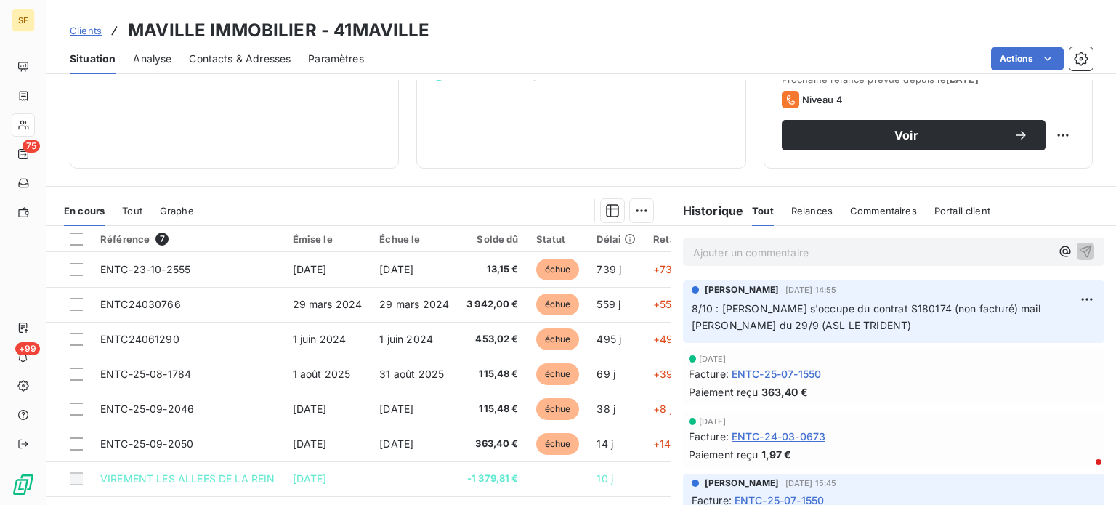
click at [126, 203] on div "Tout" at bounding box center [132, 210] width 20 height 31
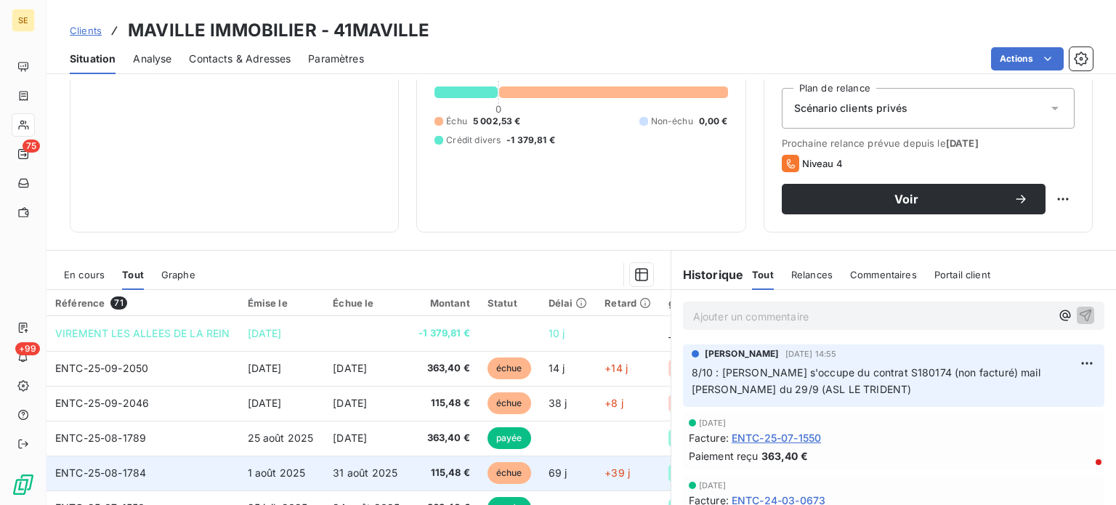
scroll to position [0, 0]
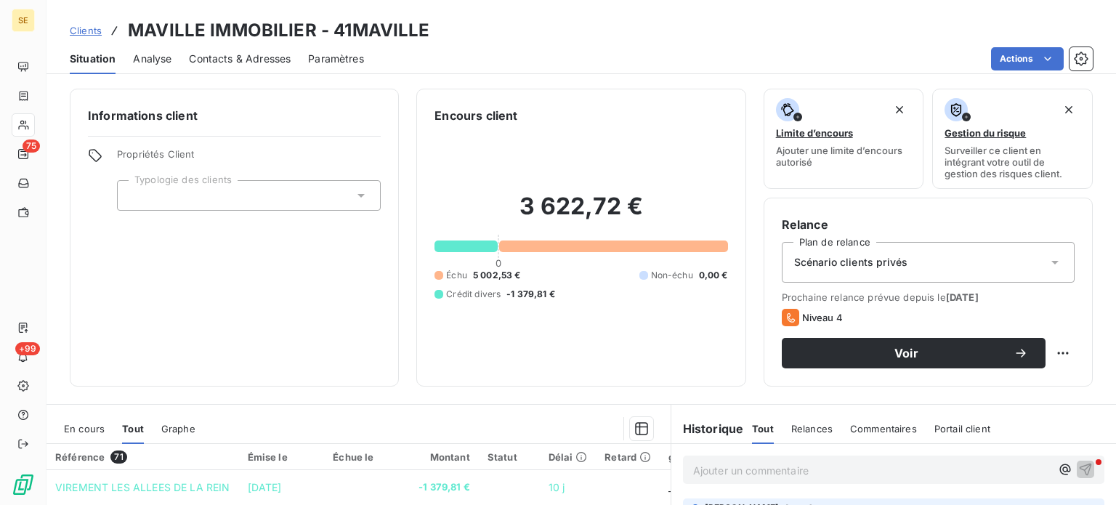
click at [90, 287] on div "En cours" at bounding box center [84, 428] width 41 height 31
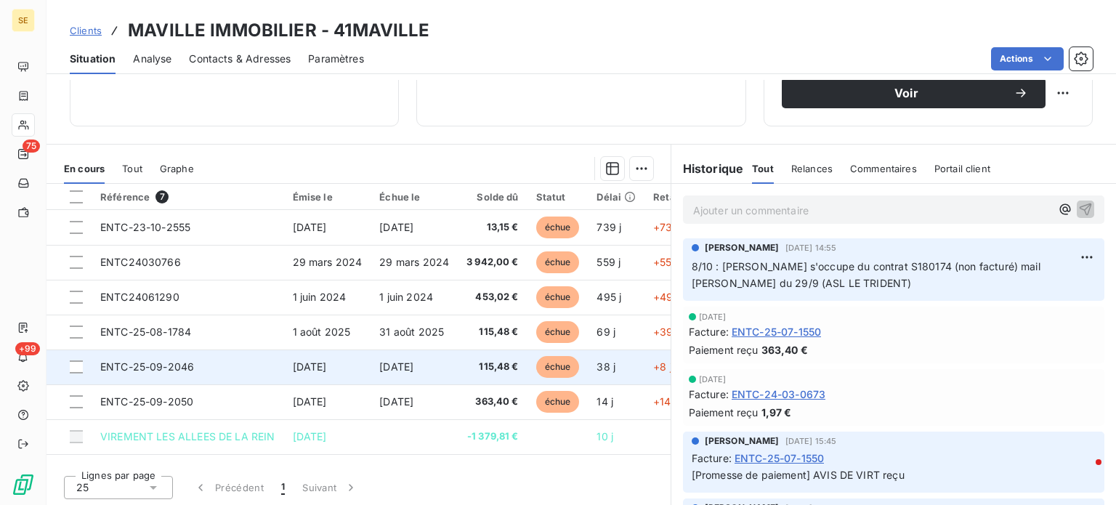
scroll to position [262, 0]
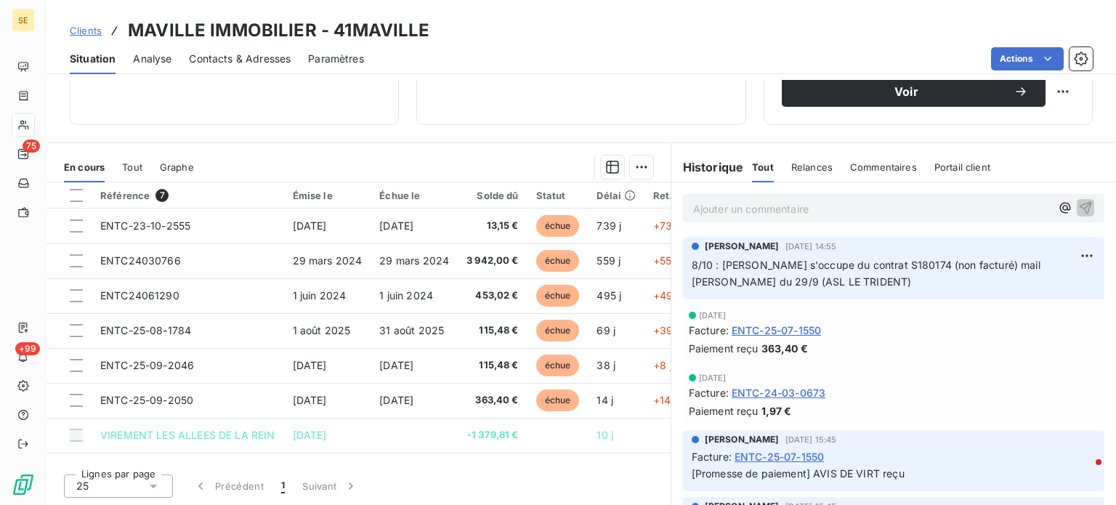
click at [79, 31] on span "Clients" at bounding box center [86, 31] width 32 height 12
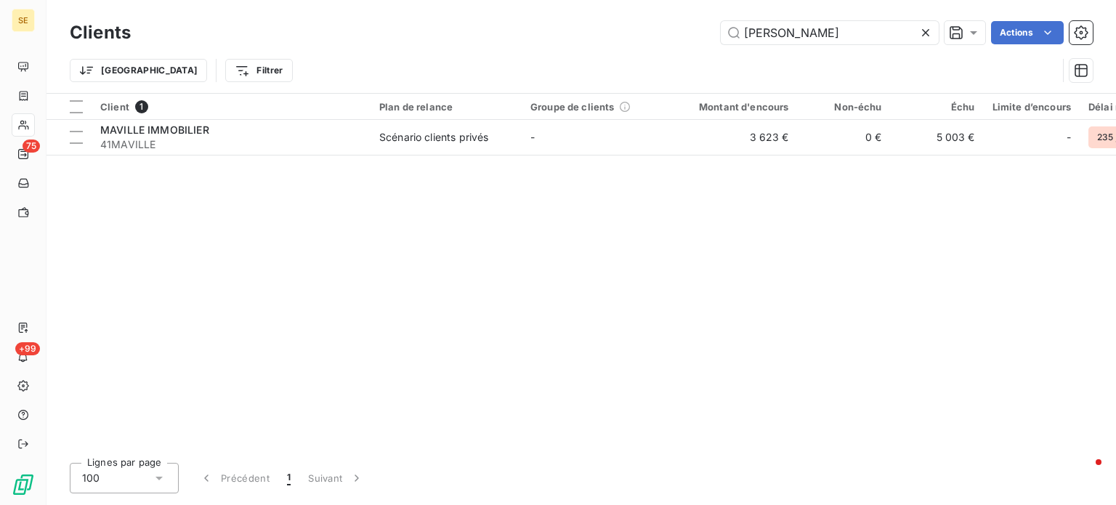
drag, startPoint x: 814, startPoint y: 31, endPoint x: 510, endPoint y: 34, distance: 303.7
click at [510, 34] on div "maville Actions" at bounding box center [620, 32] width 944 height 23
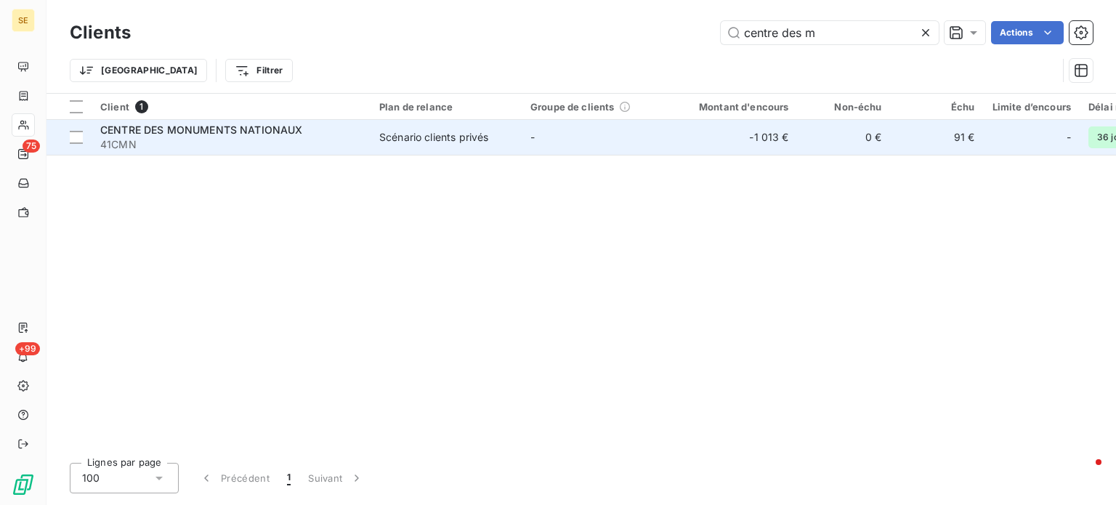
type input "centre des m"
click at [277, 137] on span "41CMN" at bounding box center [231, 144] width 262 height 15
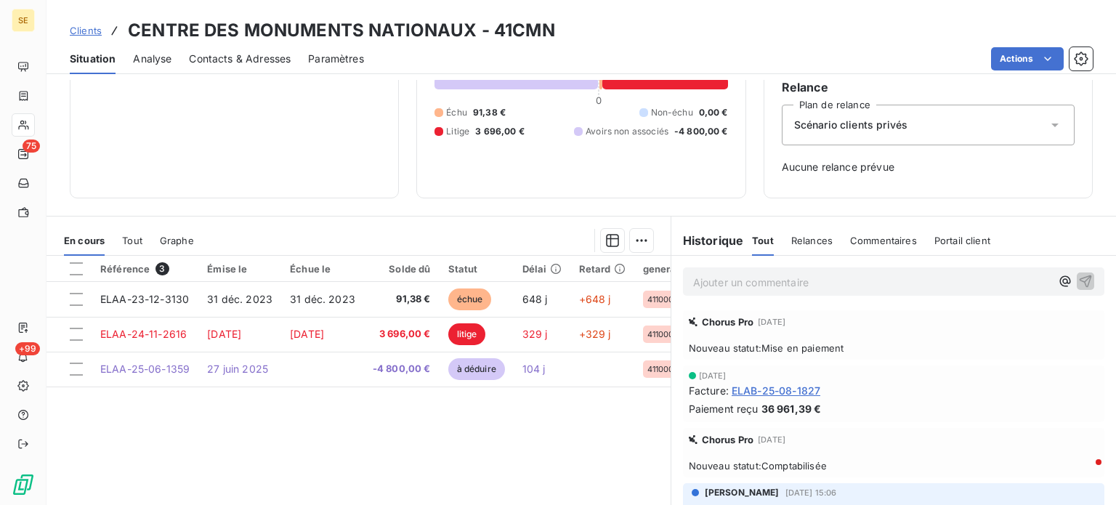
scroll to position [65, 0]
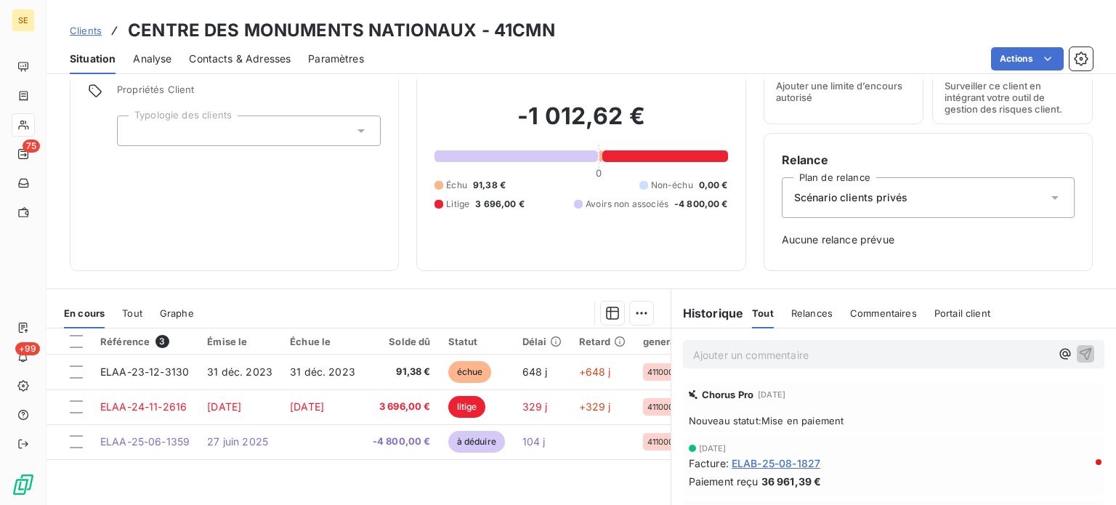
click at [78, 31] on span "Clients" at bounding box center [86, 31] width 32 height 12
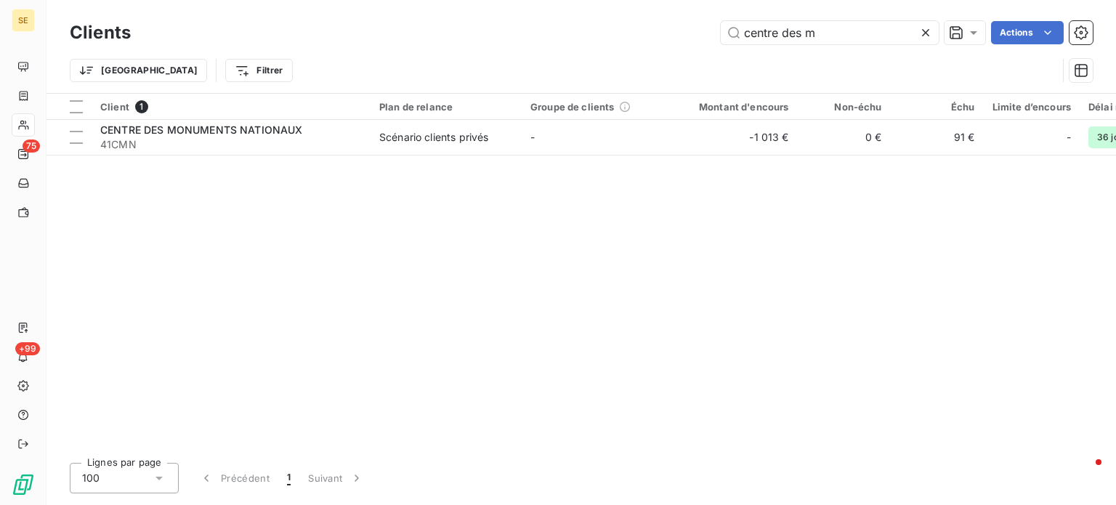
drag, startPoint x: 861, startPoint y: 40, endPoint x: 584, endPoint y: 43, distance: 276.8
click at [587, 42] on div "centre des m Actions" at bounding box center [620, 32] width 944 height 23
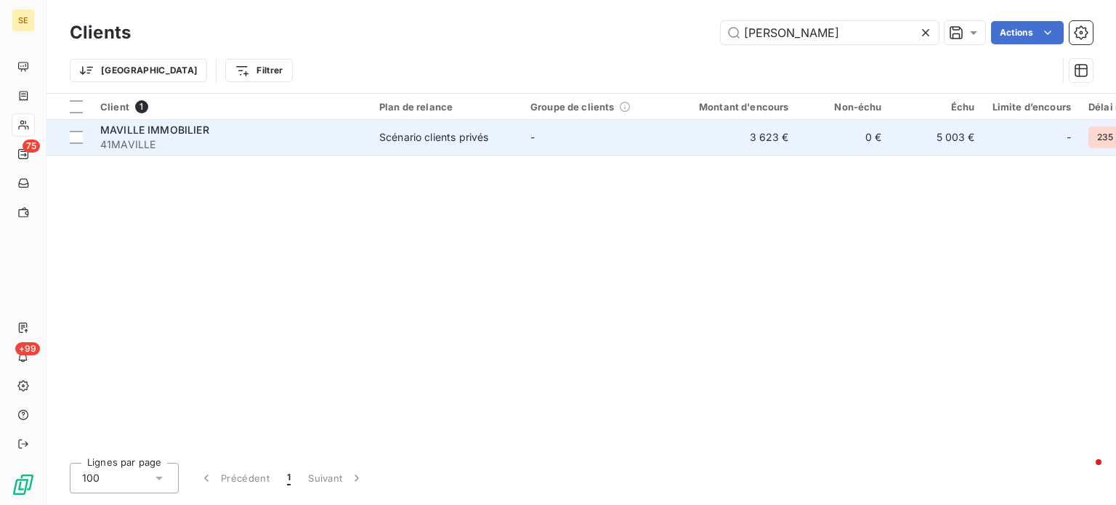
type input "[PERSON_NAME]"
click at [189, 134] on span "MAVILLE IMMOBILIER" at bounding box center [154, 130] width 109 height 12
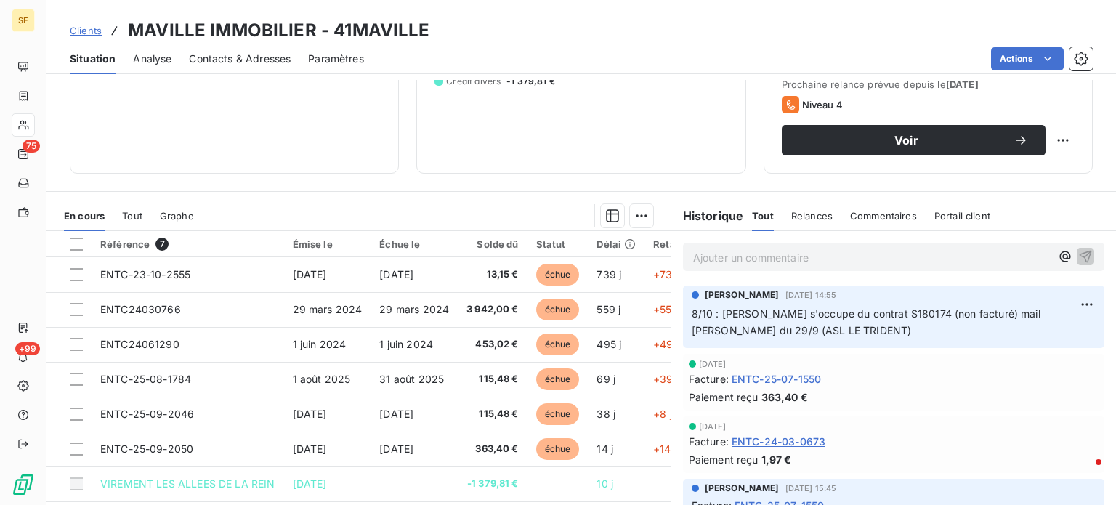
scroll to position [189, 0]
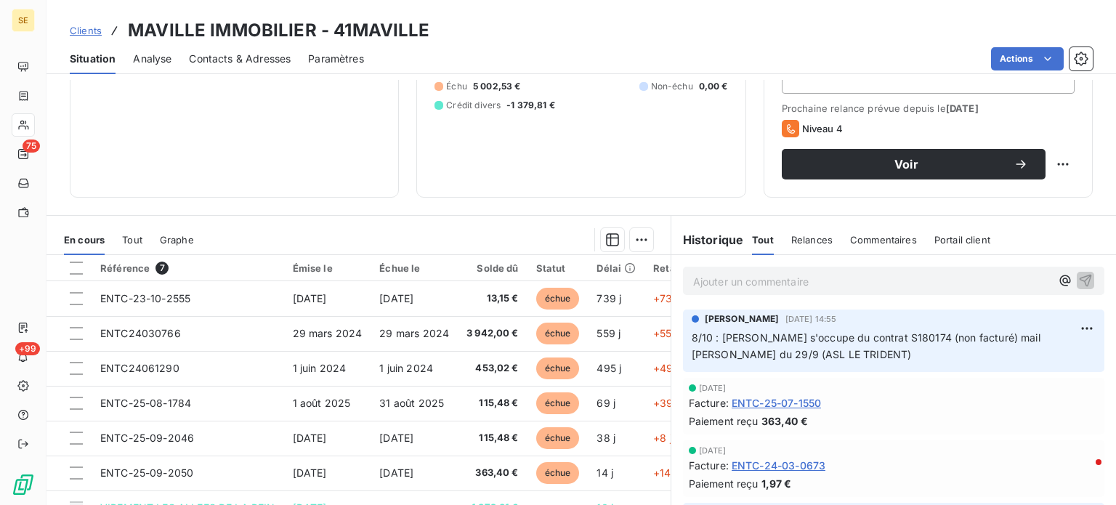
click at [697, 281] on p "Ajouter un commentaire ﻿" at bounding box center [871, 281] width 357 height 18
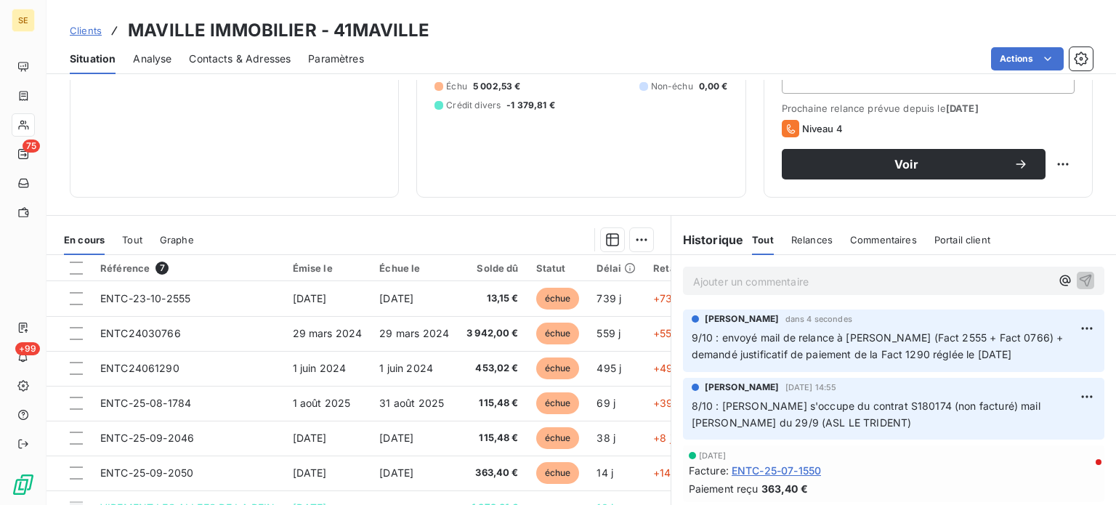
click at [85, 28] on span "Clients" at bounding box center [86, 31] width 32 height 12
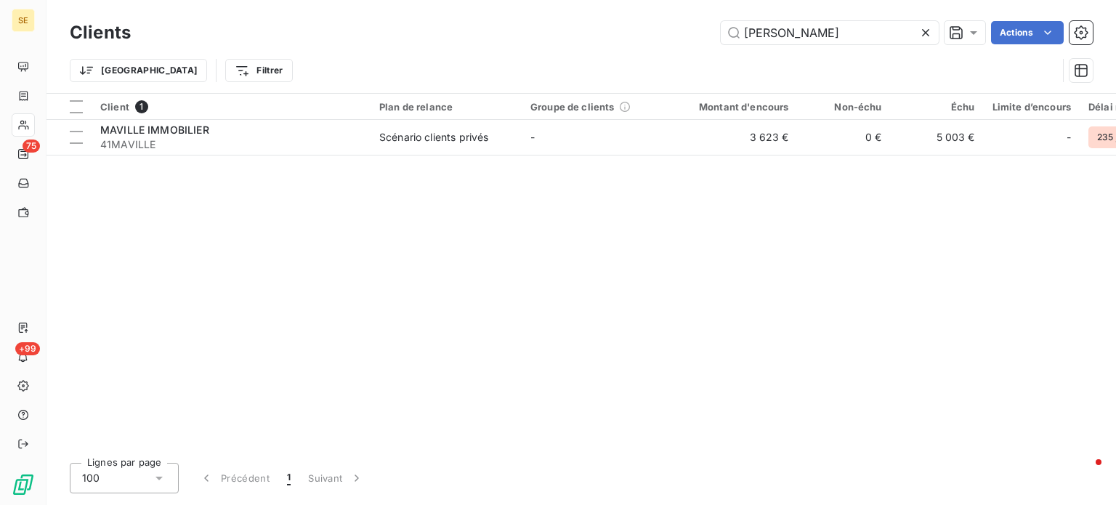
drag, startPoint x: 808, startPoint y: 36, endPoint x: 566, endPoint y: 57, distance: 242.9
click at [566, 57] on div "Clients maville Actions Trier Filtrer" at bounding box center [581, 55] width 1023 height 76
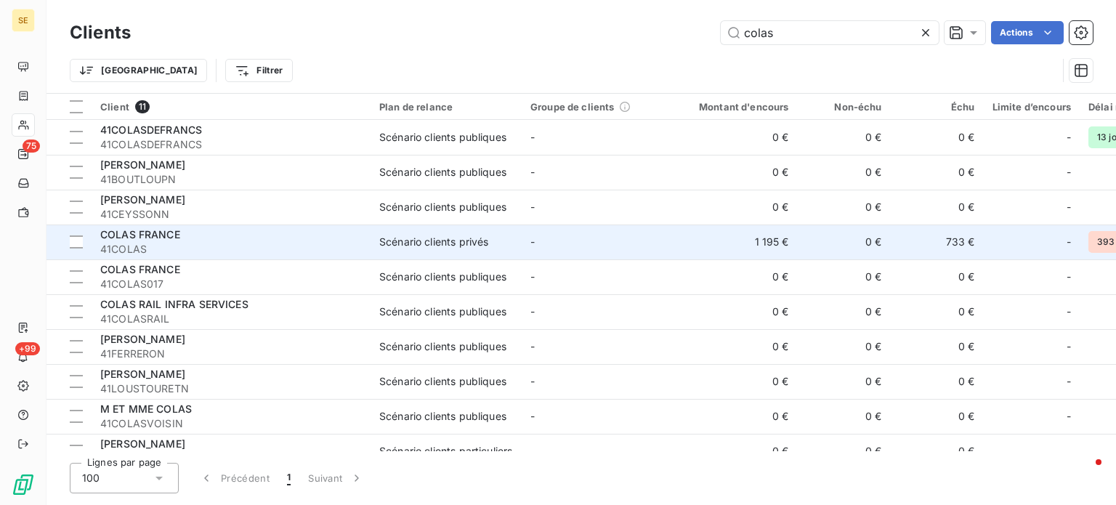
type input "colas"
click at [369, 240] on td "COLAS FRANCE 41COLAS" at bounding box center [231, 241] width 279 height 35
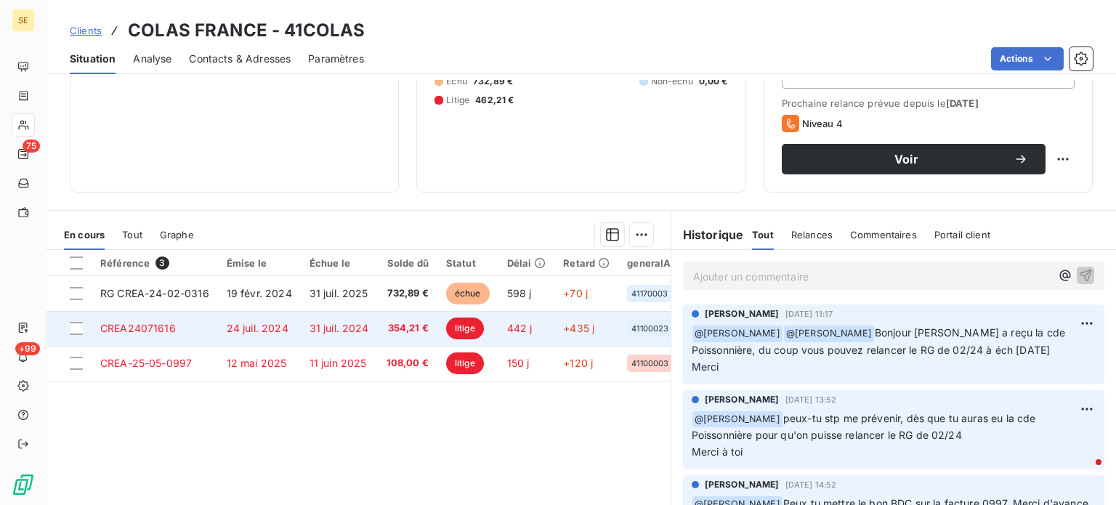
scroll to position [218, 0]
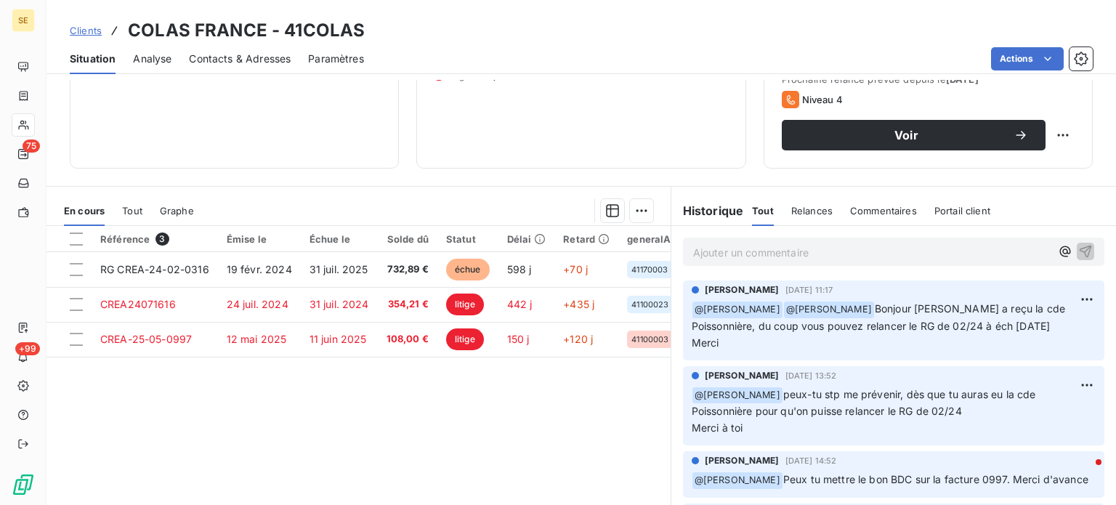
click at [74, 31] on span "Clients" at bounding box center [86, 31] width 32 height 12
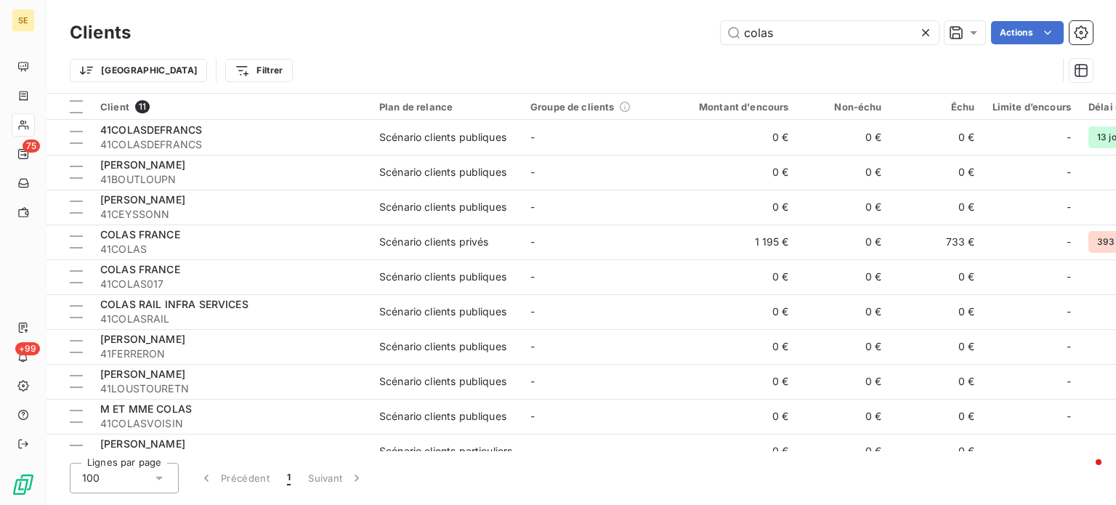
drag, startPoint x: 777, startPoint y: 30, endPoint x: 602, endPoint y: 32, distance: 175.1
click at [607, 31] on div "colas Actions" at bounding box center [620, 32] width 944 height 23
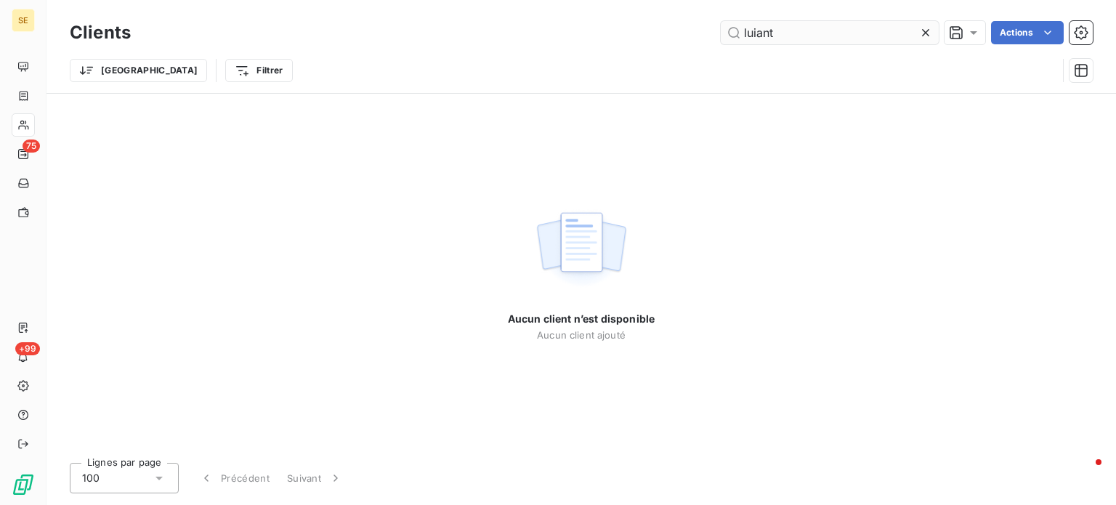
click at [697, 34] on input "luiant" at bounding box center [830, 32] width 218 height 23
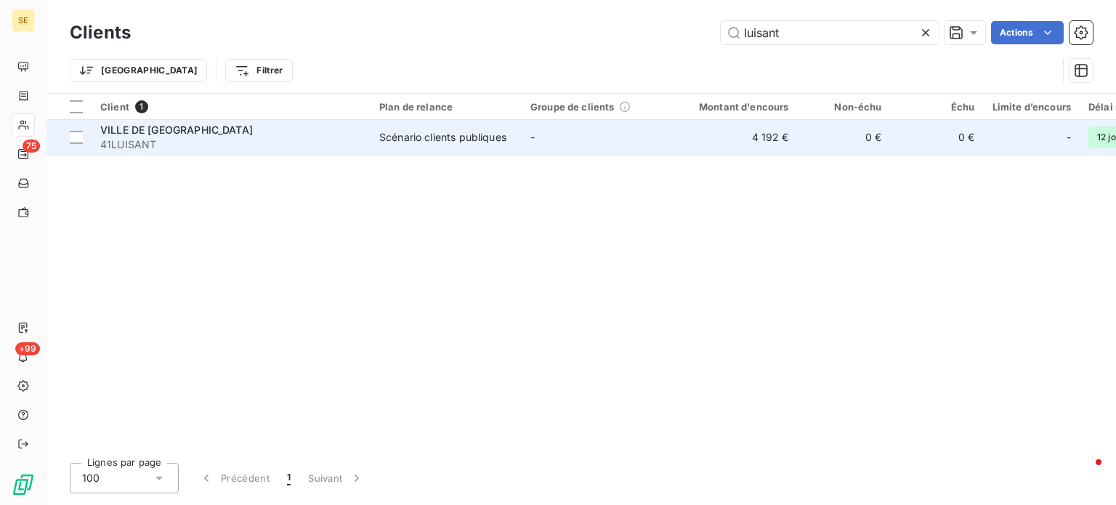
type input "luisant"
click at [345, 133] on div "VILLE DE [GEOGRAPHIC_DATA]" at bounding box center [231, 130] width 262 height 15
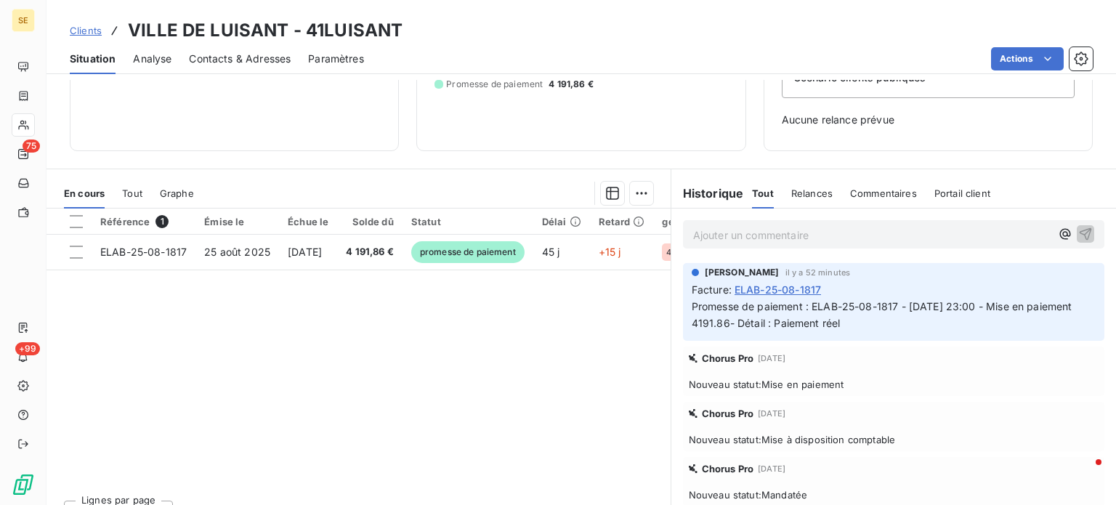
scroll to position [210, 0]
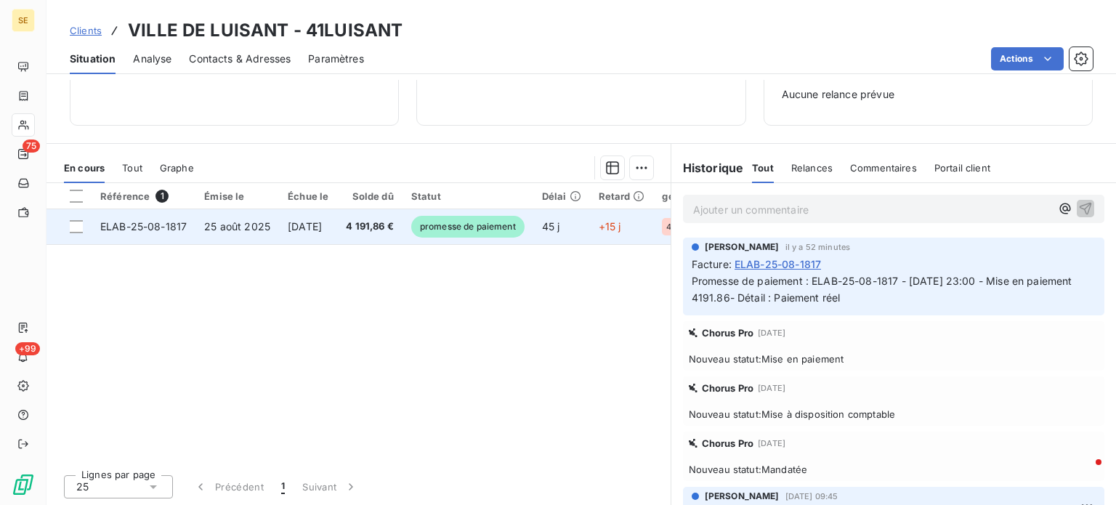
click at [174, 221] on span "ELAB-25-08-1817" at bounding box center [143, 226] width 86 height 12
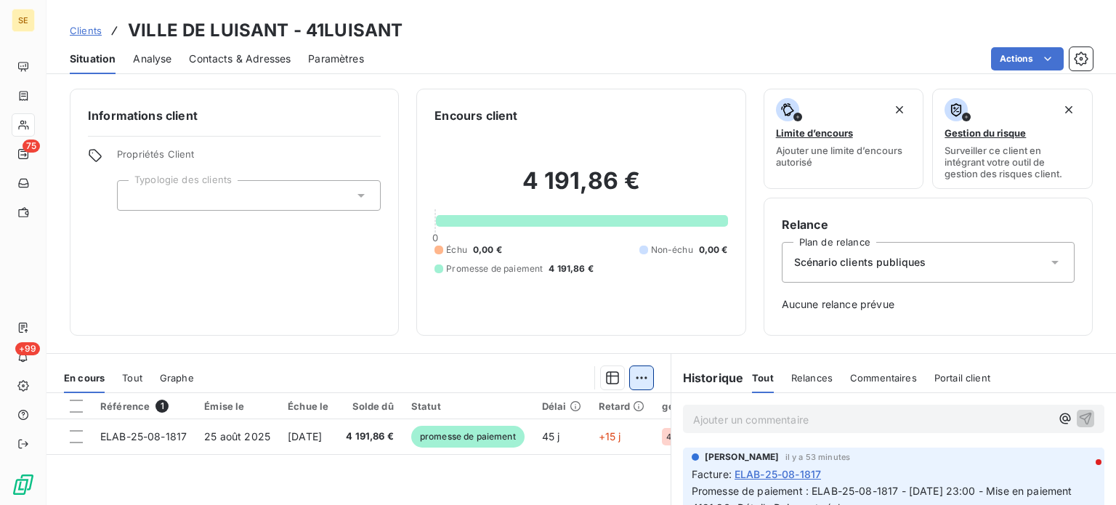
click at [636, 287] on html "SE 75 +99 Clients VILLE DE LUISANT - 41LUISANT Situation Analyse Contacts & Adr…" at bounding box center [558, 252] width 1116 height 505
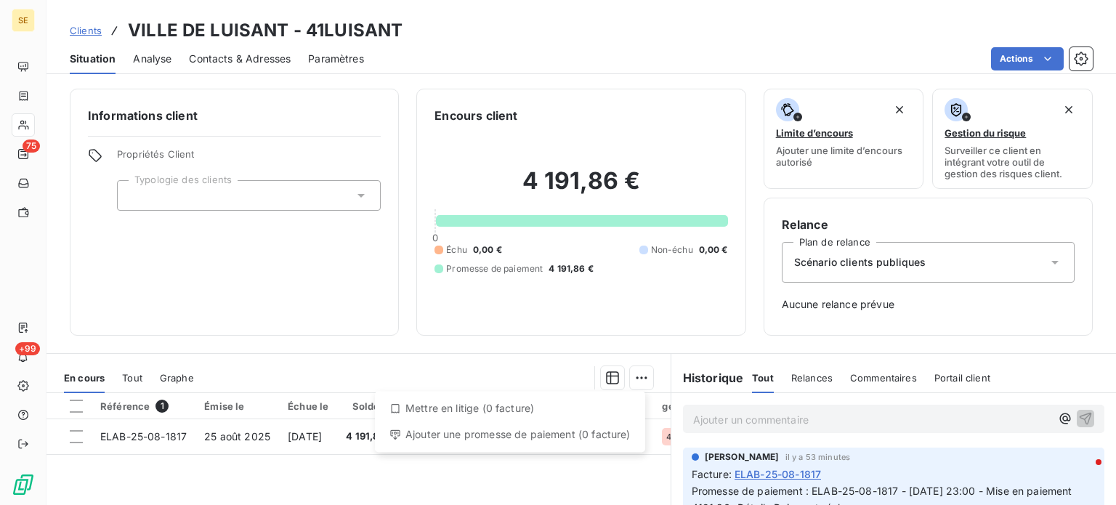
click at [221, 287] on html "SE 75 +99 Clients VILLE DE LUISANT - 41LUISANT Situation Analyse Contacts & Adr…" at bounding box center [558, 252] width 1116 height 505
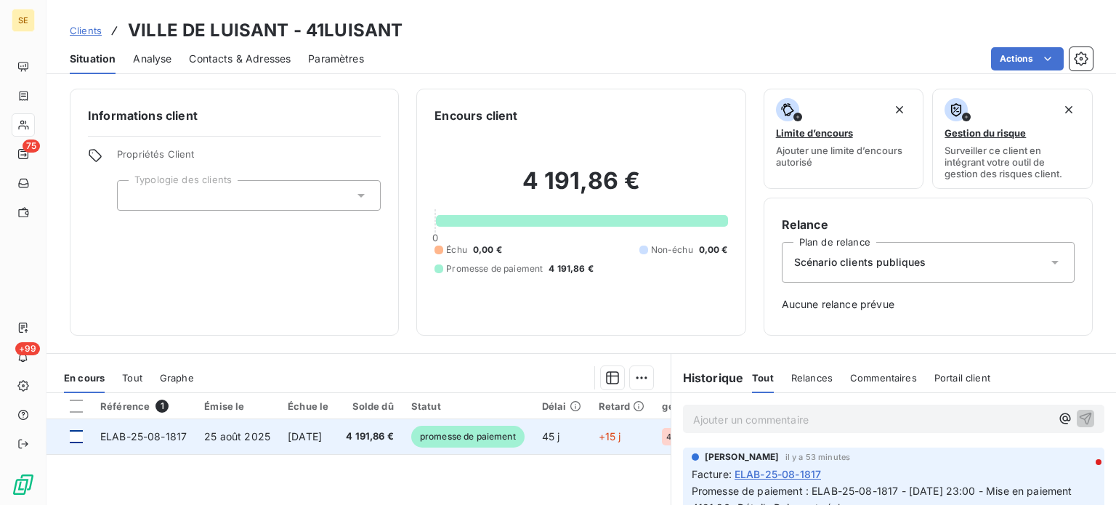
click at [76, 287] on div at bounding box center [76, 436] width 13 height 13
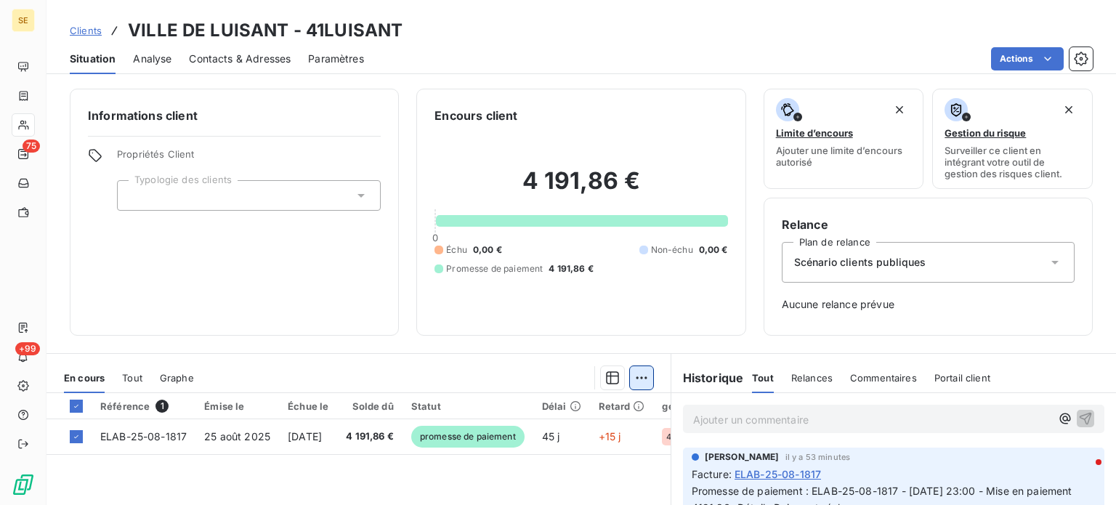
click at [631, 287] on html "SE 75 +99 Clients VILLE DE LUISANT - 41LUISANT Situation Analyse Contacts & Adr…" at bounding box center [558, 252] width 1116 height 505
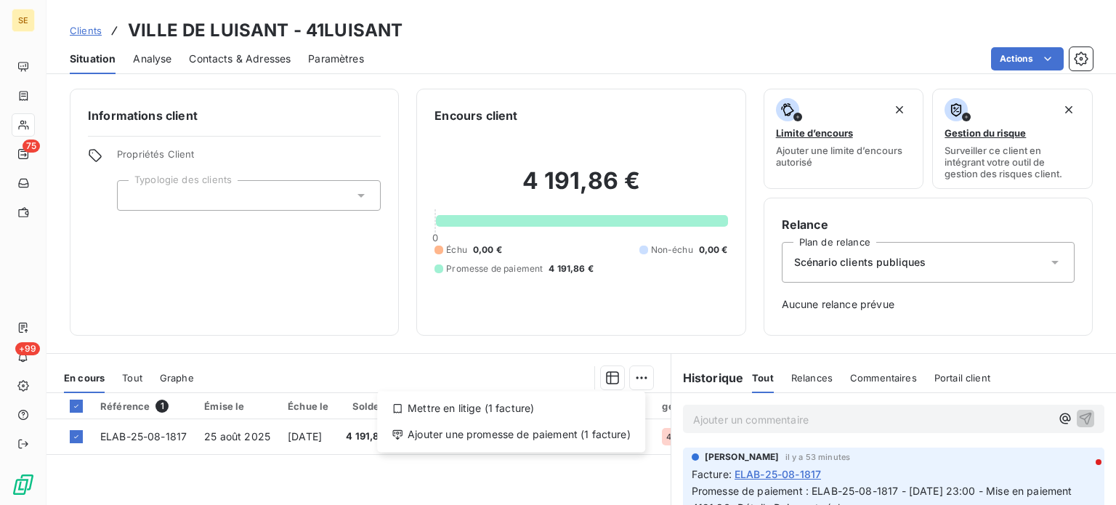
click at [270, 287] on html "SE 75 +99 Clients VILLE DE LUISANT - 41LUISANT Situation Analyse Contacts & Adr…" at bounding box center [558, 252] width 1116 height 505
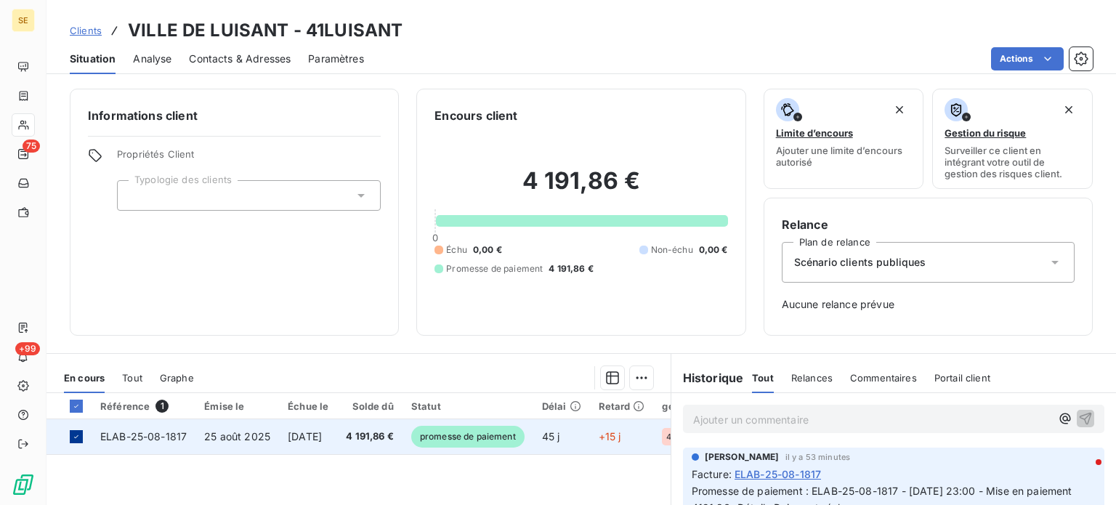
click at [75, 287] on icon at bounding box center [76, 436] width 9 height 9
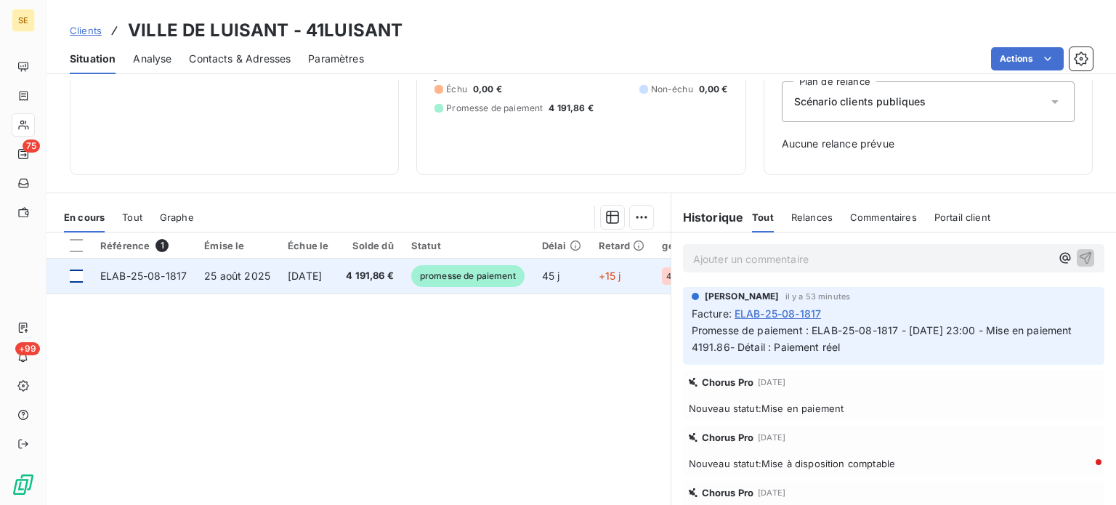
scroll to position [138, 0]
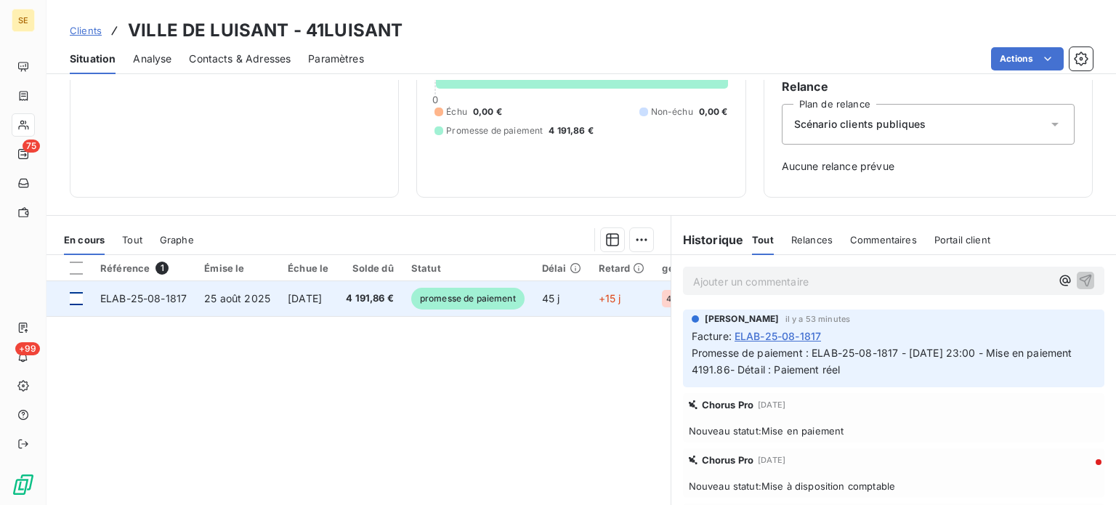
click at [87, 29] on span "Clients" at bounding box center [86, 31] width 32 height 12
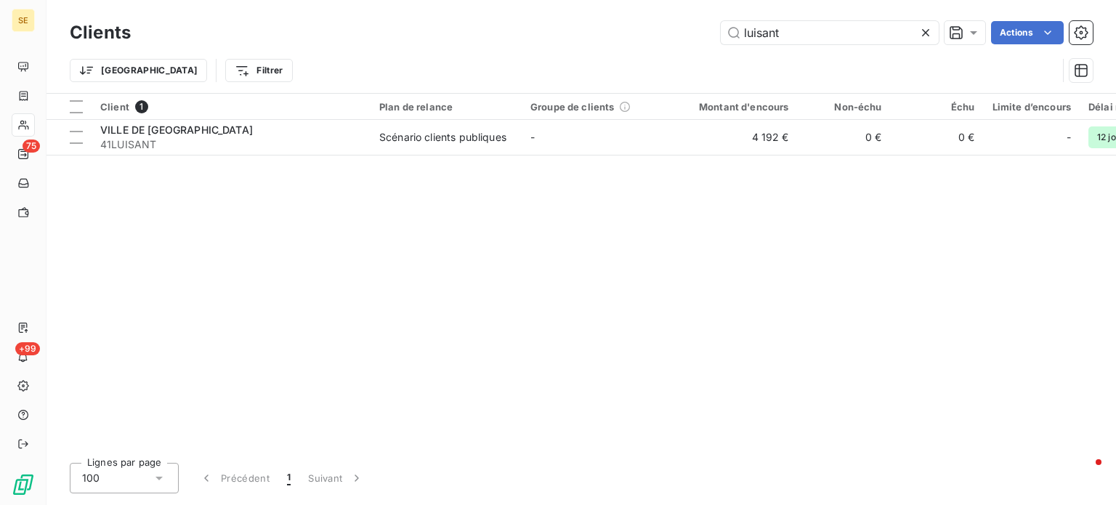
drag, startPoint x: 808, startPoint y: 25, endPoint x: 607, endPoint y: 27, distance: 200.5
click at [607, 27] on div "luisant Actions" at bounding box center [620, 32] width 944 height 23
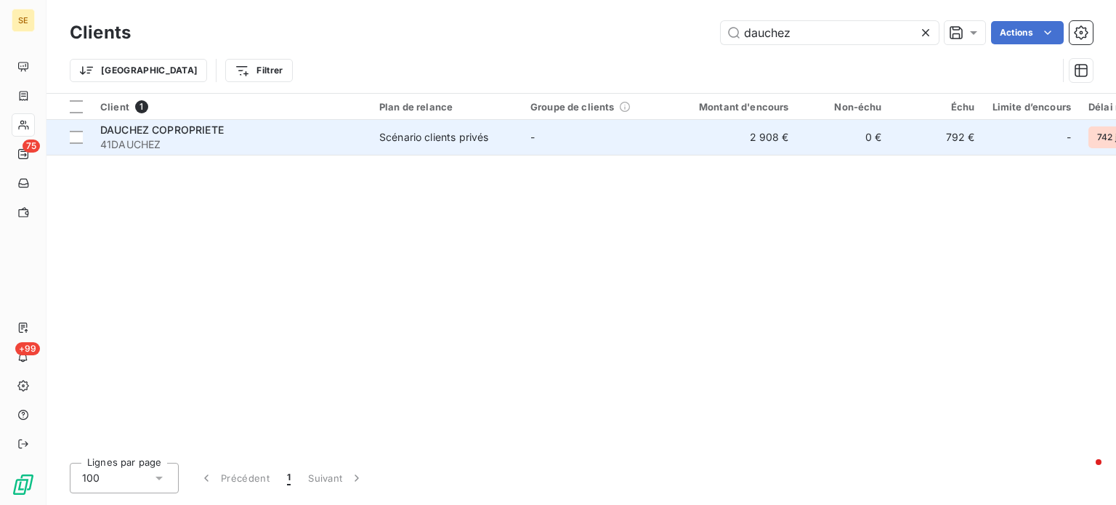
type input "dauchez"
click at [177, 145] on span "41DAUCHEZ" at bounding box center [231, 144] width 262 height 15
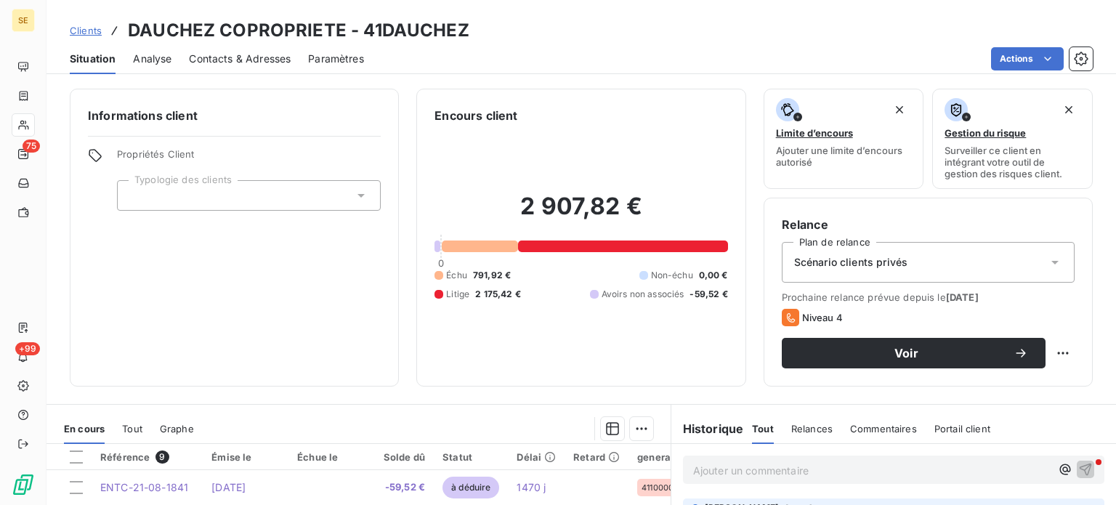
click at [259, 53] on span "Contacts & Adresses" at bounding box center [240, 59] width 102 height 15
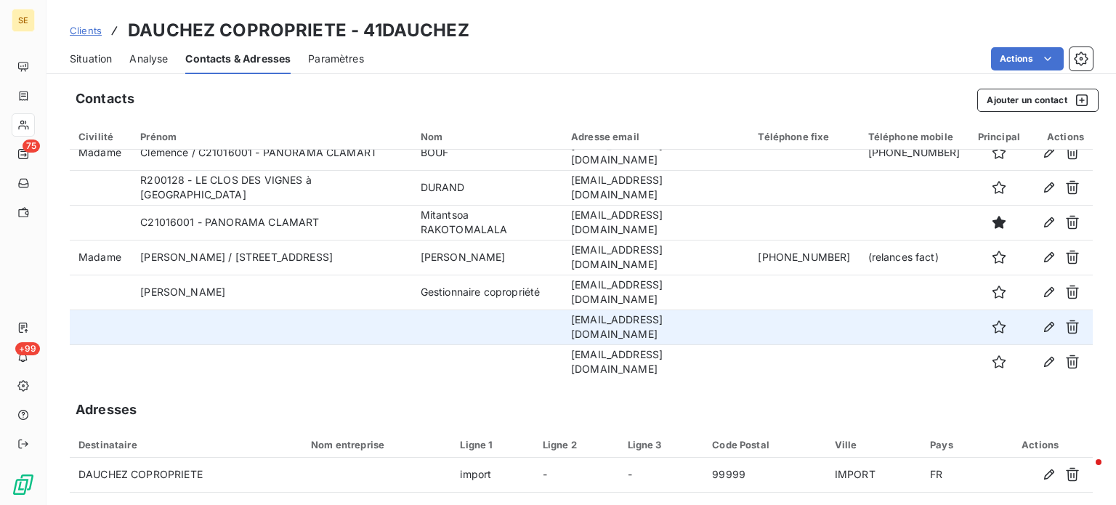
scroll to position [87, 0]
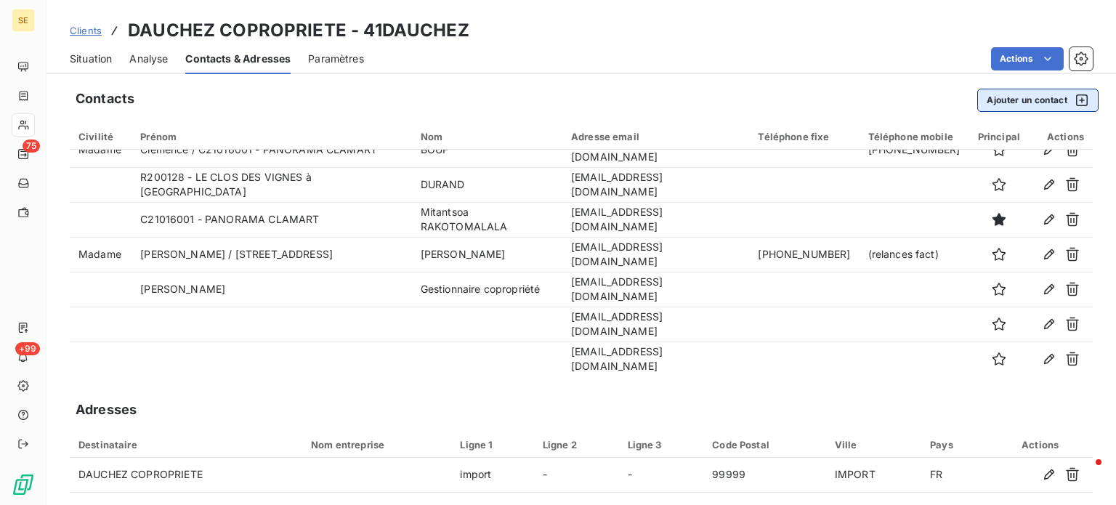
click at [697, 102] on button "Ajouter un contact" at bounding box center [1037, 100] width 121 height 23
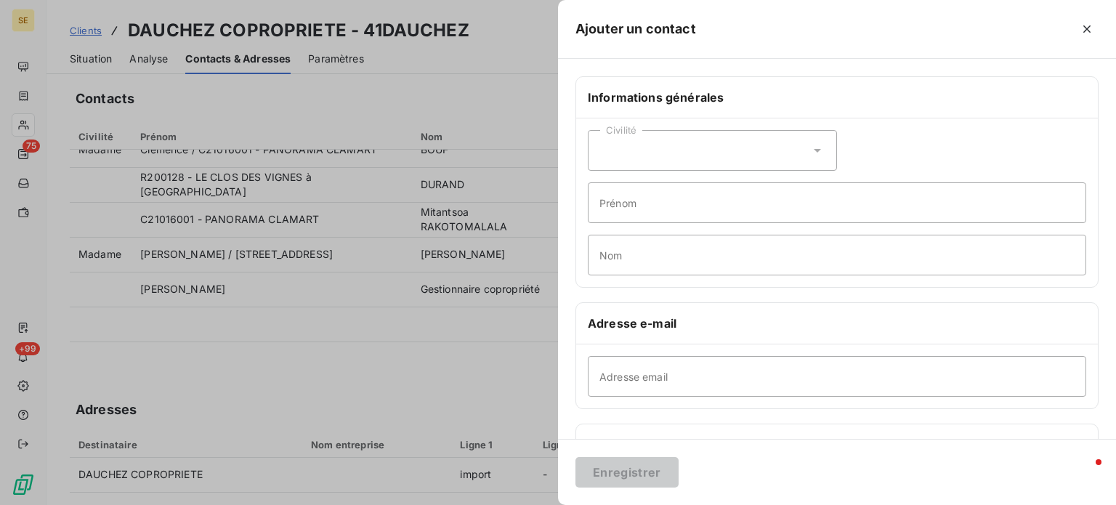
click at [697, 152] on icon at bounding box center [817, 150] width 15 height 15
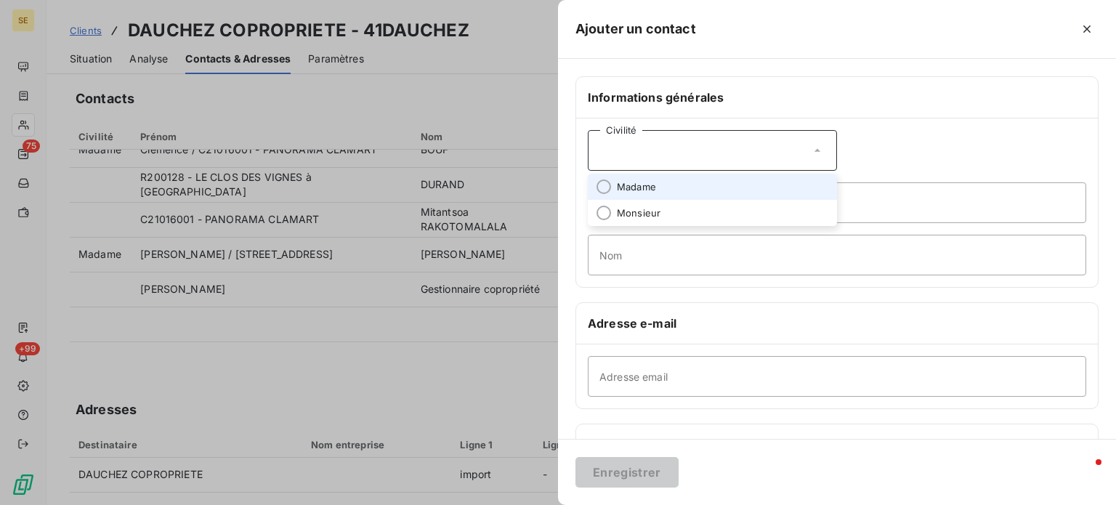
click at [697, 188] on li "Madame" at bounding box center [712, 187] width 249 height 26
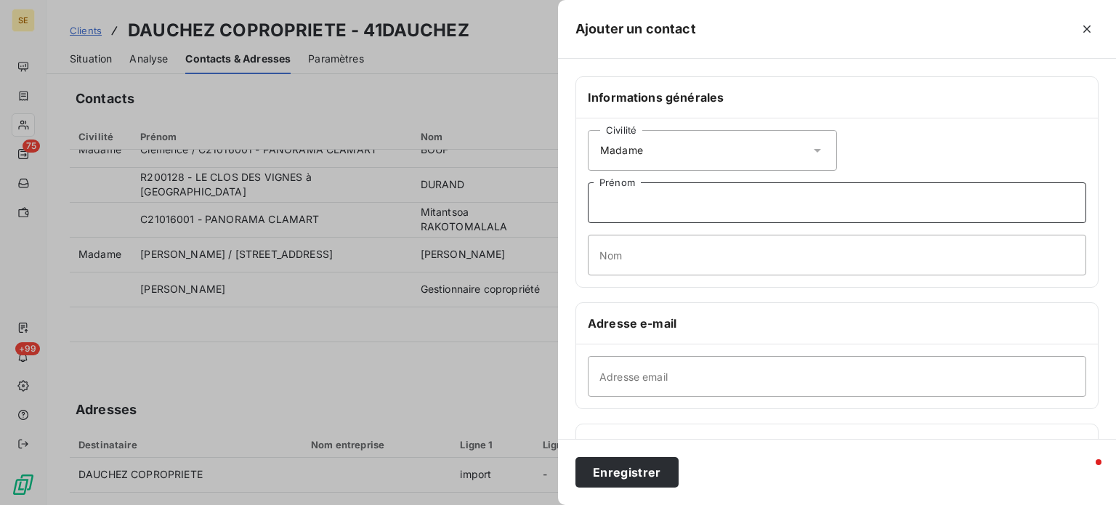
click at [671, 202] on input "Prénom" at bounding box center [837, 202] width 498 height 41
type input "[PERSON_NAME]"
click at [663, 248] on input "Nom" at bounding box center [837, 255] width 498 height 41
drag, startPoint x: 663, startPoint y: 248, endPoint x: 401, endPoint y: 272, distance: 262.6
click at [401, 287] on div "Ajouter un contact Informations générales Civilité Madame [PERSON_NAME] harfach…" at bounding box center [558, 505] width 1116 height 0
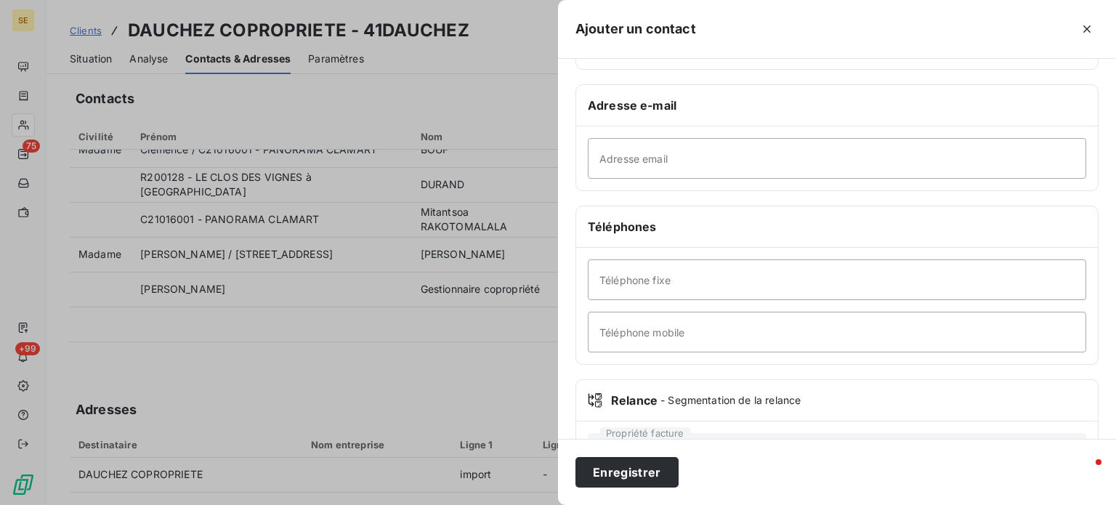
scroll to position [280, 0]
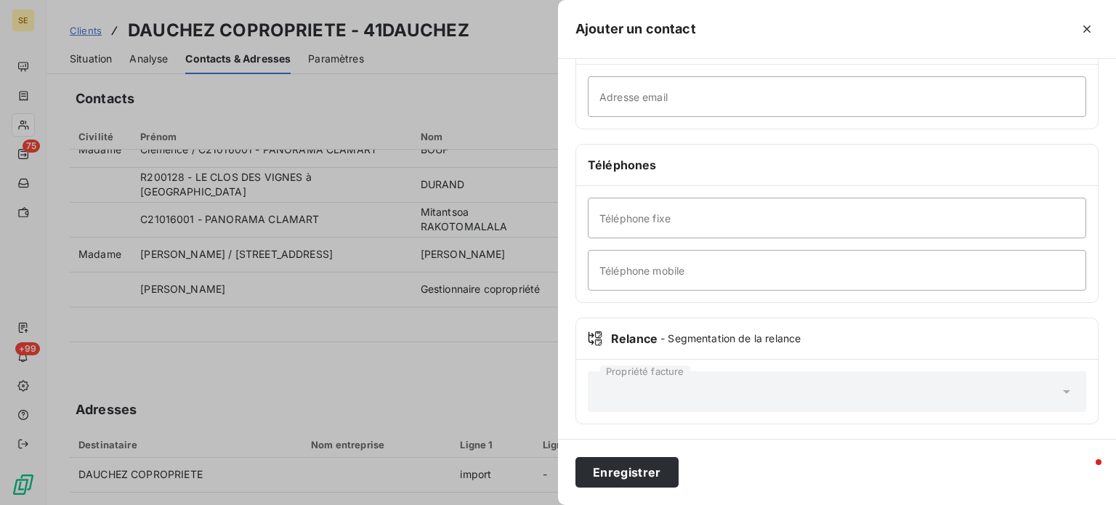
type input "HARFACHA"
click at [688, 102] on input "Adresse email" at bounding box center [837, 96] width 498 height 41
click at [695, 92] on input "Adresse email" at bounding box center [837, 96] width 498 height 41
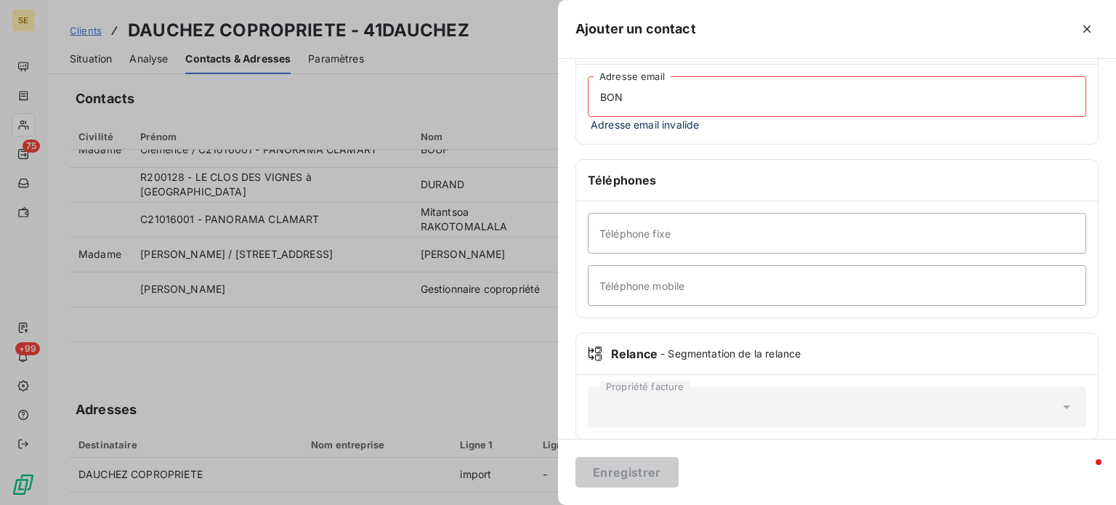
type input "[EMAIL_ADDRESS][DOMAIN_NAME]"
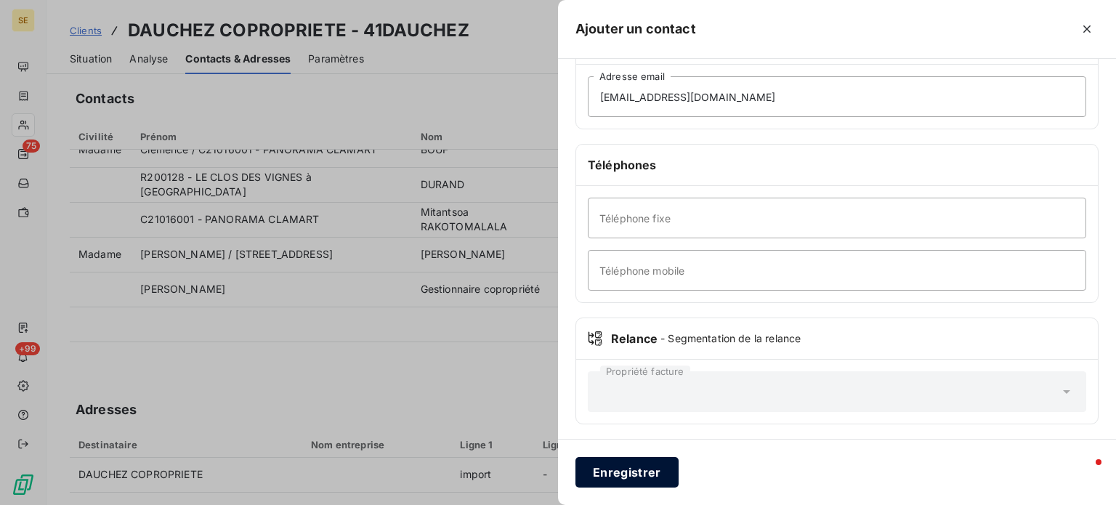
click at [618, 287] on button "Enregistrer" at bounding box center [626, 472] width 103 height 31
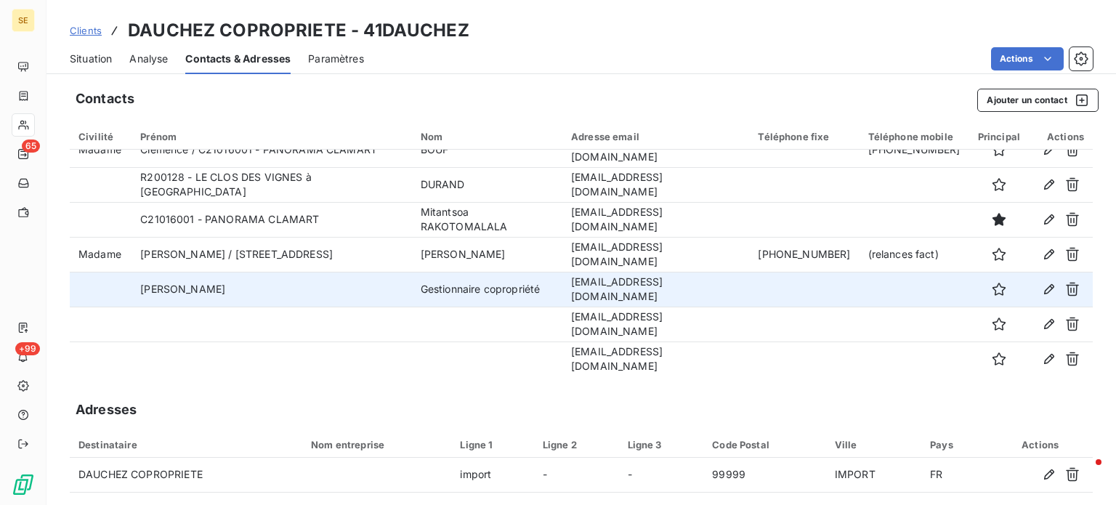
scroll to position [122, 0]
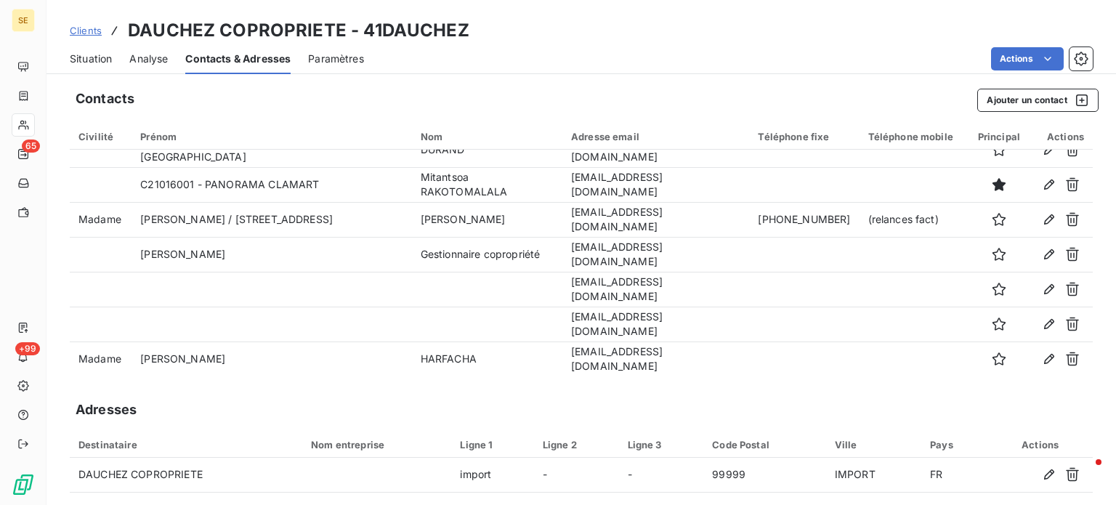
drag, startPoint x: 90, startPoint y: 56, endPoint x: 111, endPoint y: 68, distance: 24.1
click at [90, 56] on span "Situation" at bounding box center [91, 59] width 42 height 15
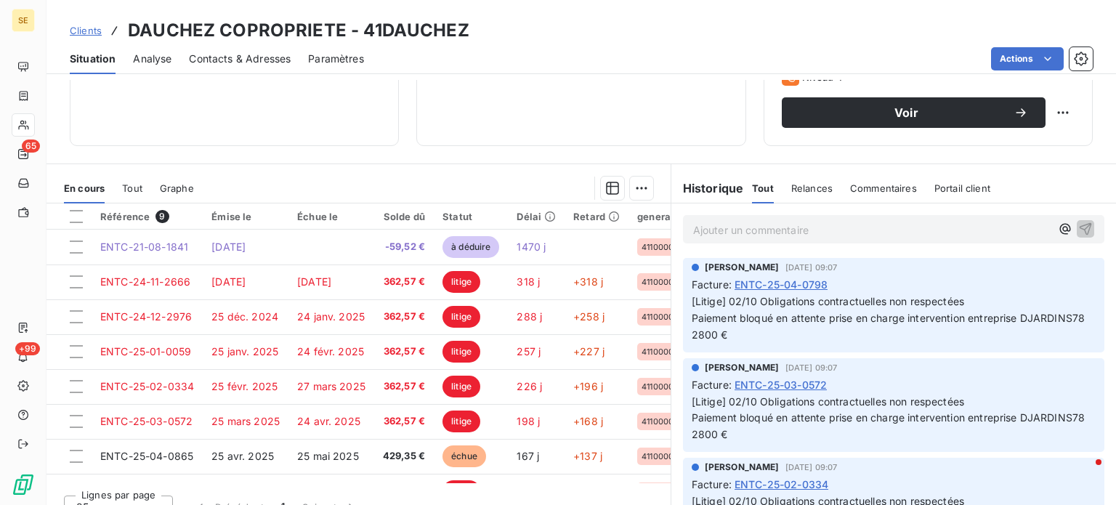
scroll to position [262, 0]
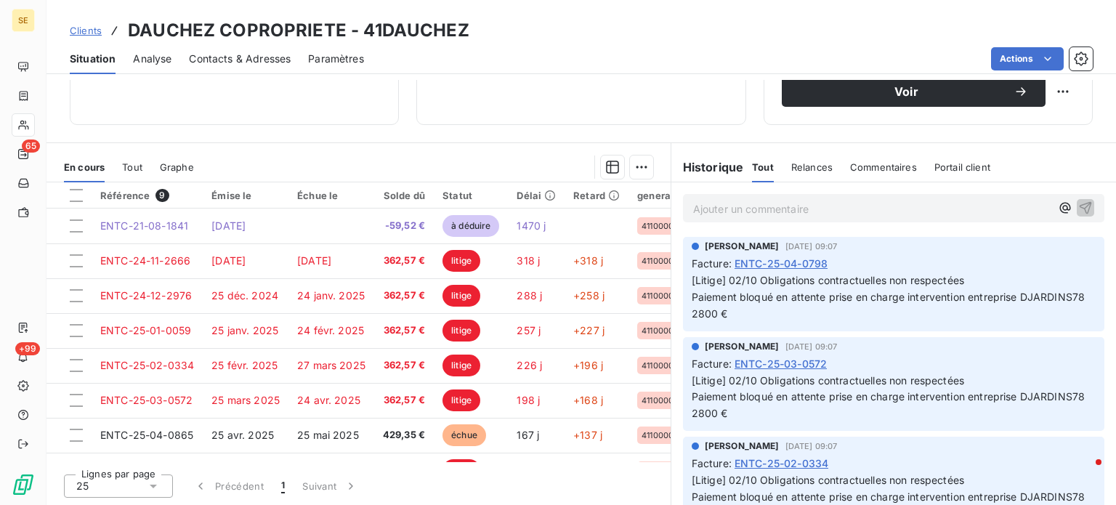
click at [697, 207] on p "Ajouter un commentaire ﻿" at bounding box center [871, 209] width 357 height 18
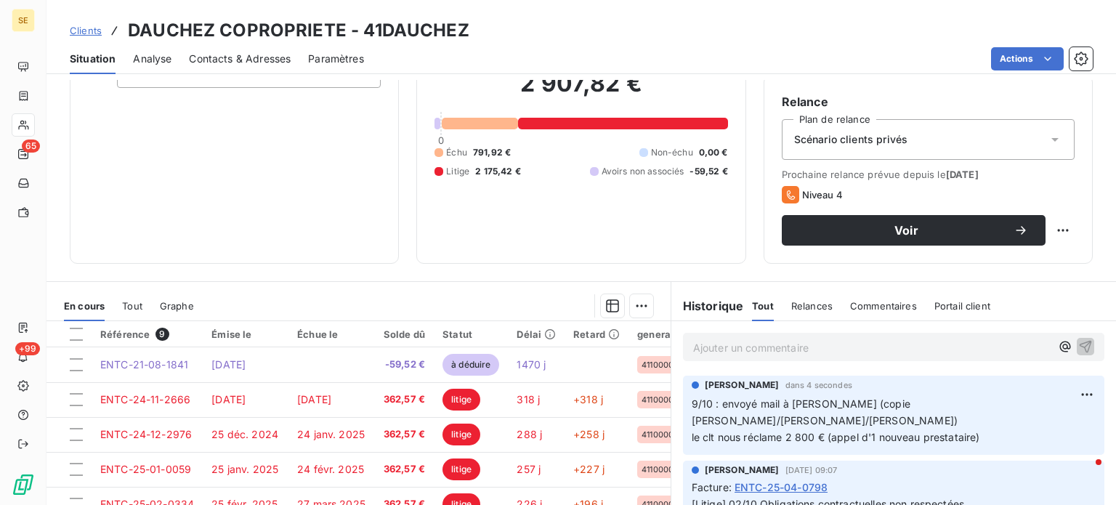
scroll to position [116, 0]
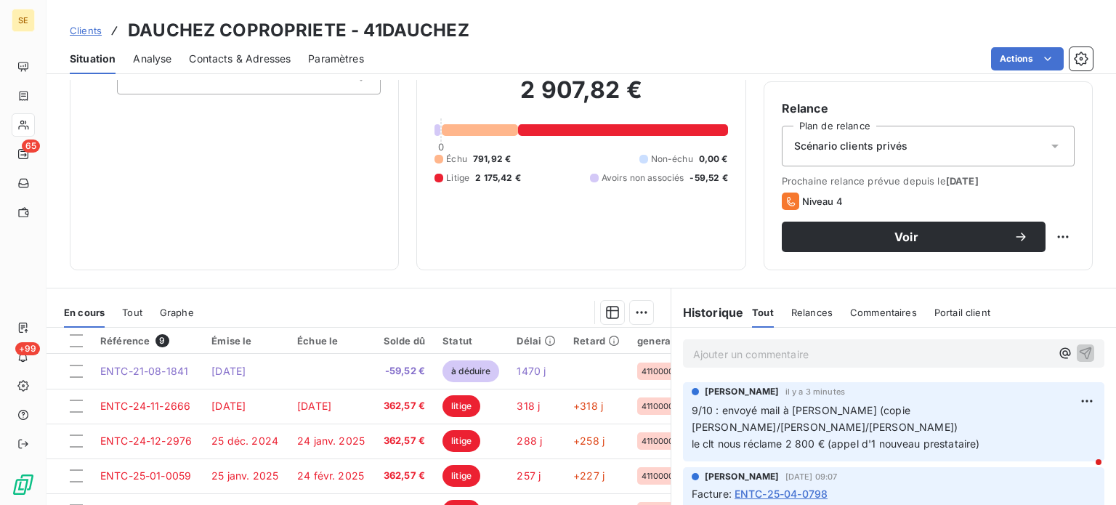
click at [83, 29] on span "Clients" at bounding box center [86, 31] width 32 height 12
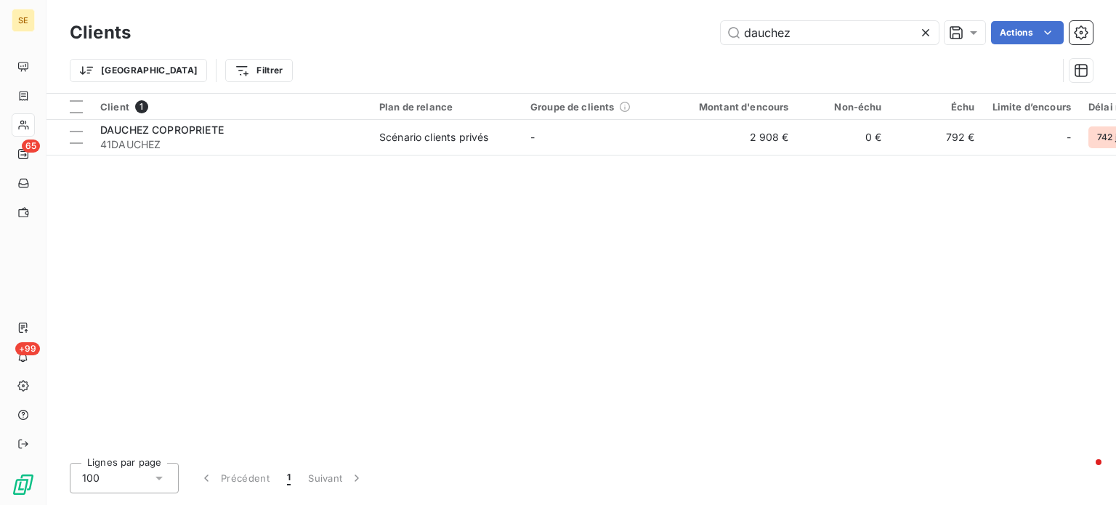
drag, startPoint x: 816, startPoint y: 38, endPoint x: 476, endPoint y: 36, distance: 340.0
click at [476, 36] on div "dauchez Actions" at bounding box center [620, 32] width 944 height 23
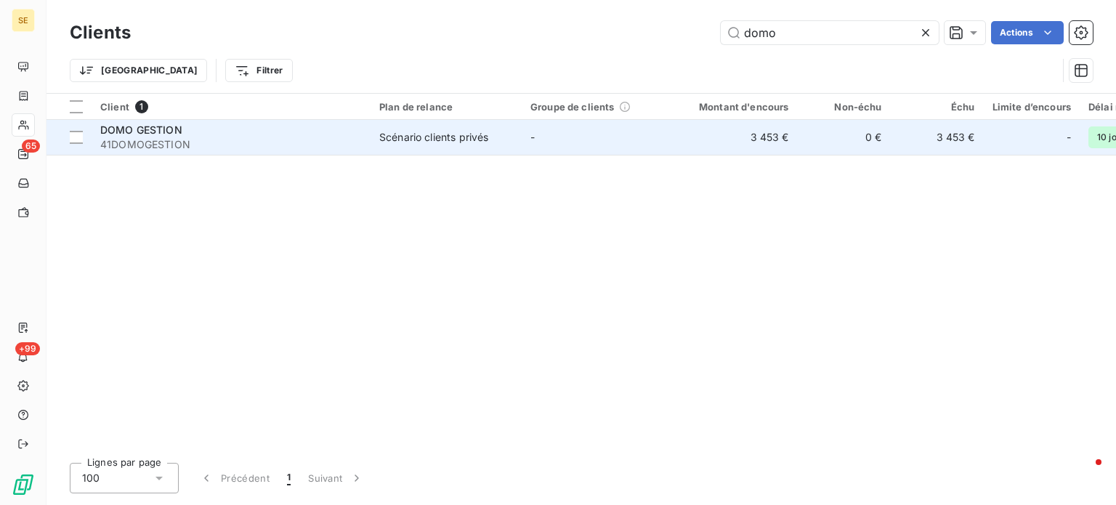
type input "domo"
click at [339, 130] on div "DOMO GESTION" at bounding box center [231, 130] width 262 height 15
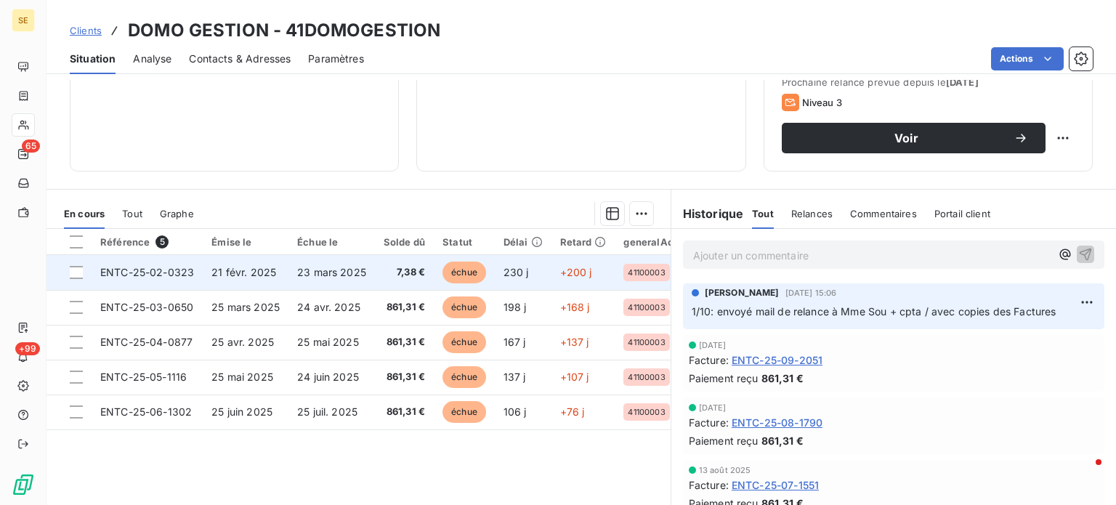
scroll to position [262, 0]
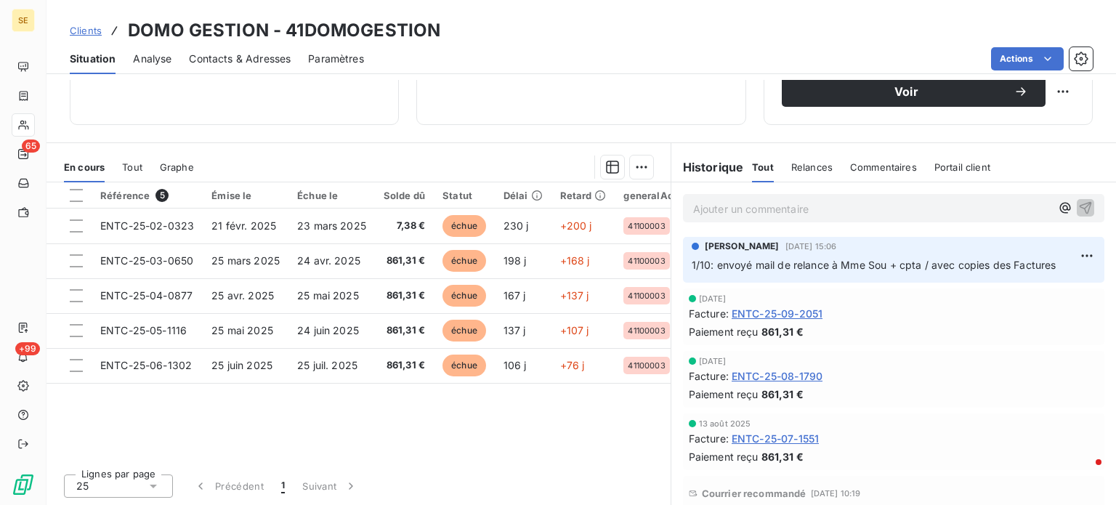
click at [697, 209] on p "Ajouter un commentaire ﻿" at bounding box center [871, 209] width 357 height 18
